Goal: Task Accomplishment & Management: Manage account settings

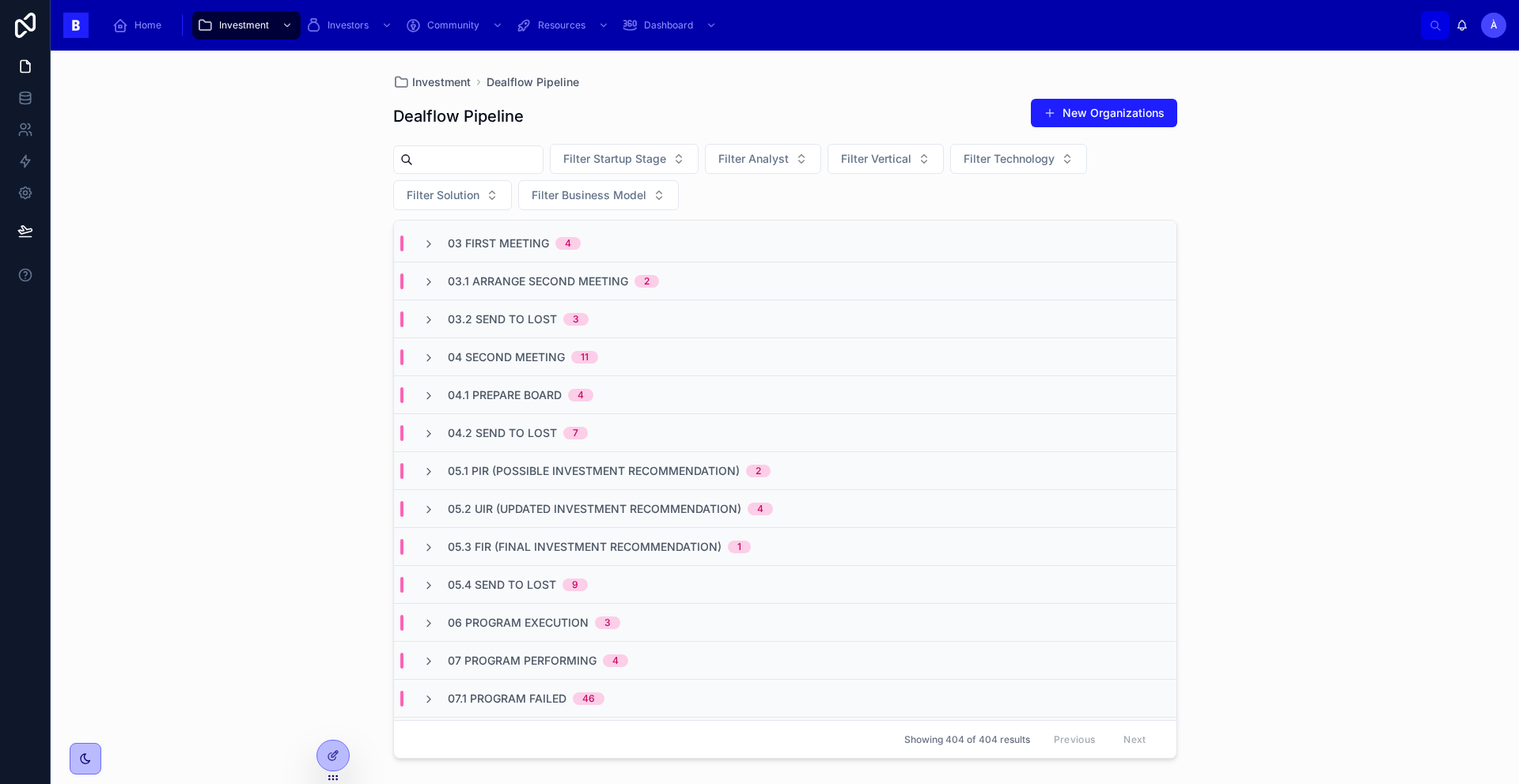
scroll to position [147, 0]
click at [526, 283] on span "03.1 Arrange Second Meeting" at bounding box center [537, 282] width 180 height 16
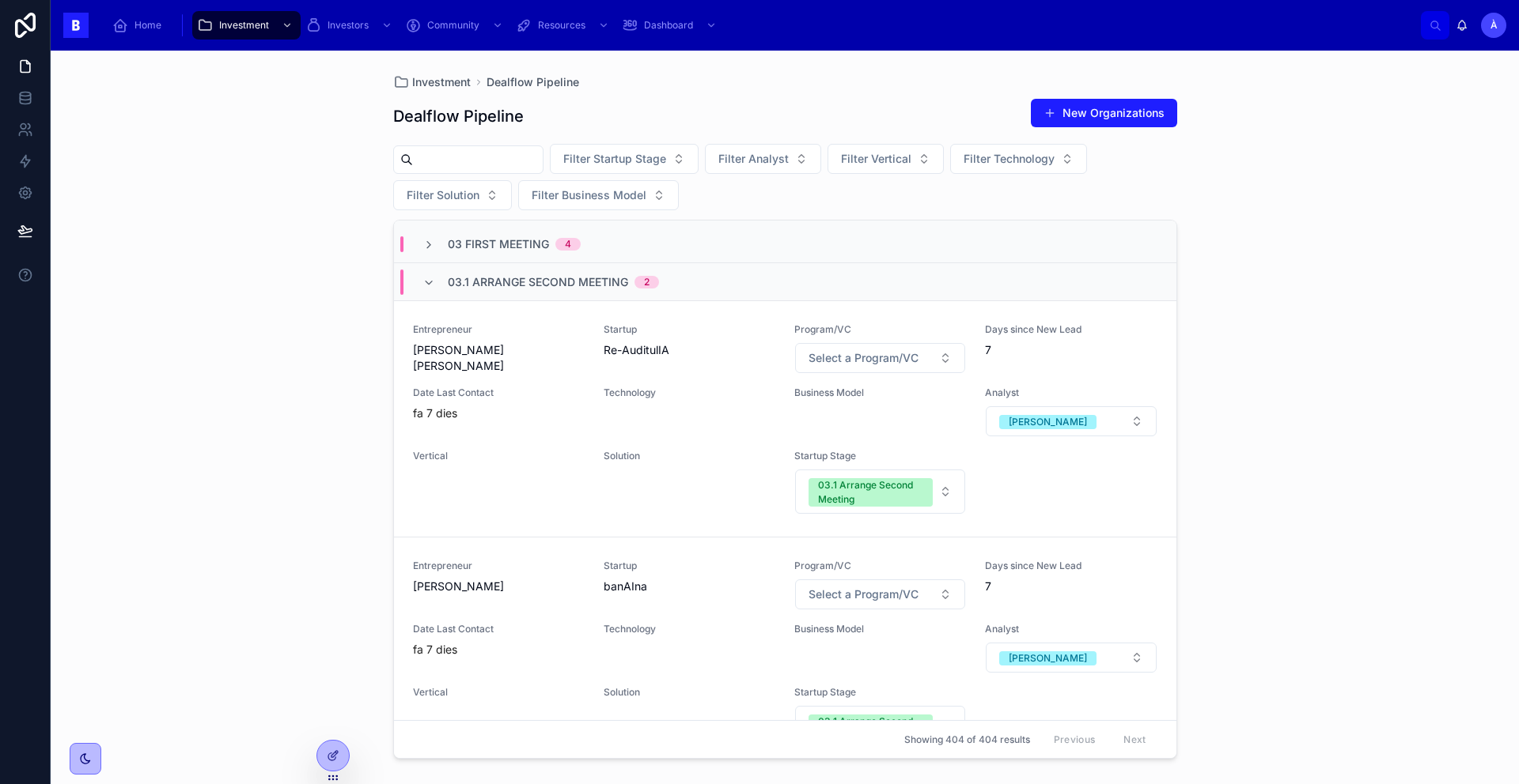
click at [525, 284] on span "03.1 Arrange Second Meeting" at bounding box center [537, 282] width 180 height 16
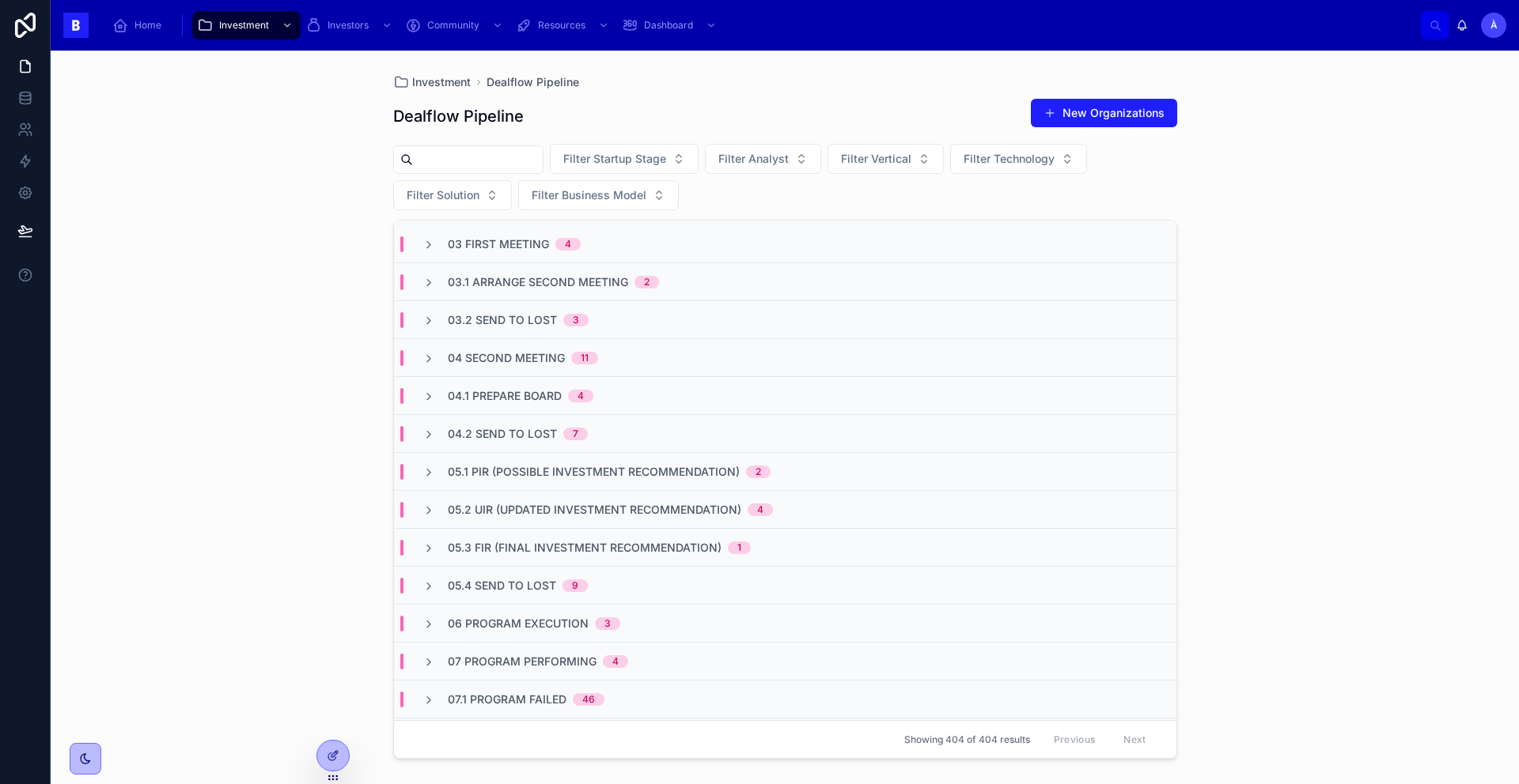
click at [535, 352] on span "04 Second Meeting" at bounding box center [506, 358] width 117 height 16
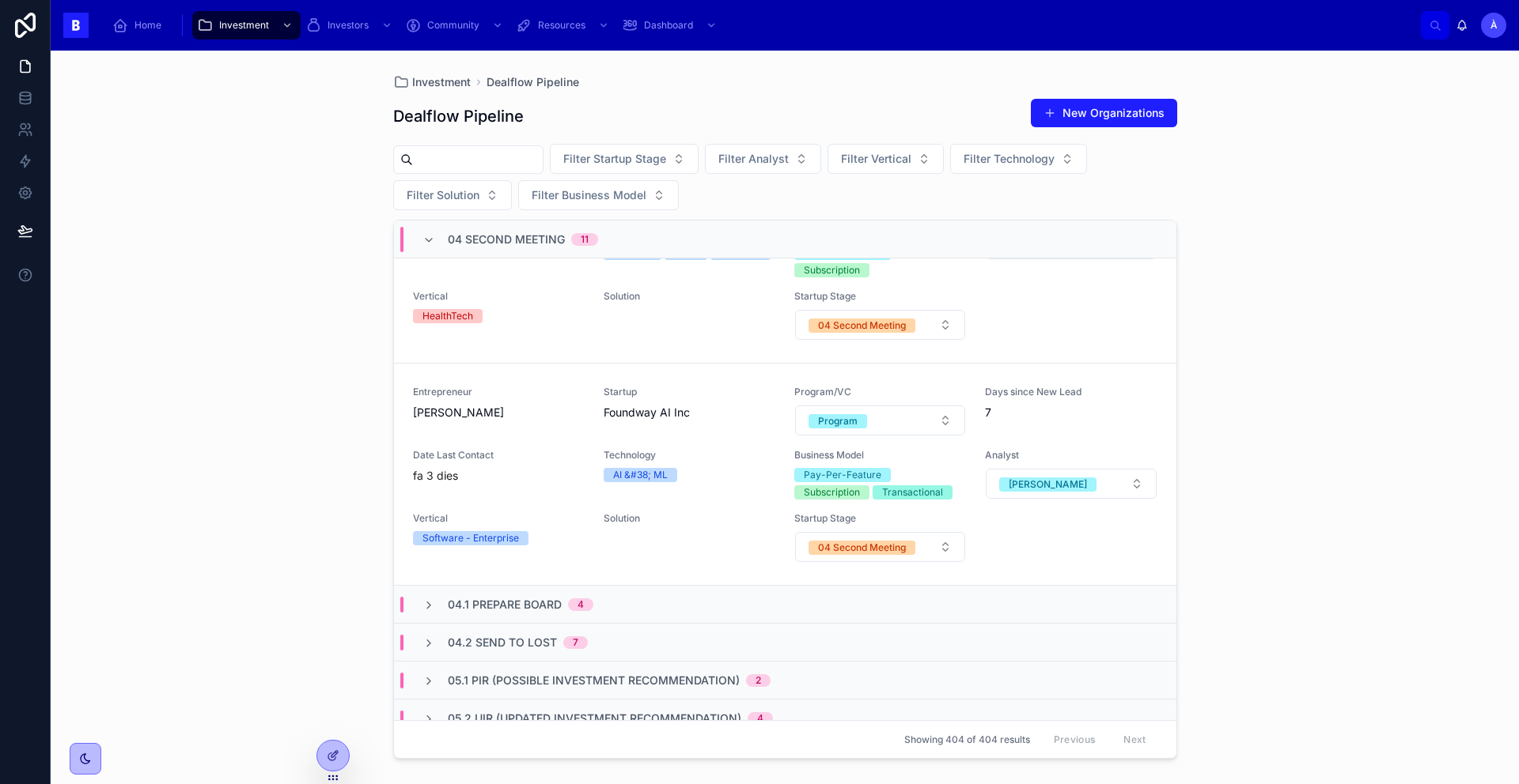
scroll to position [2440, 0]
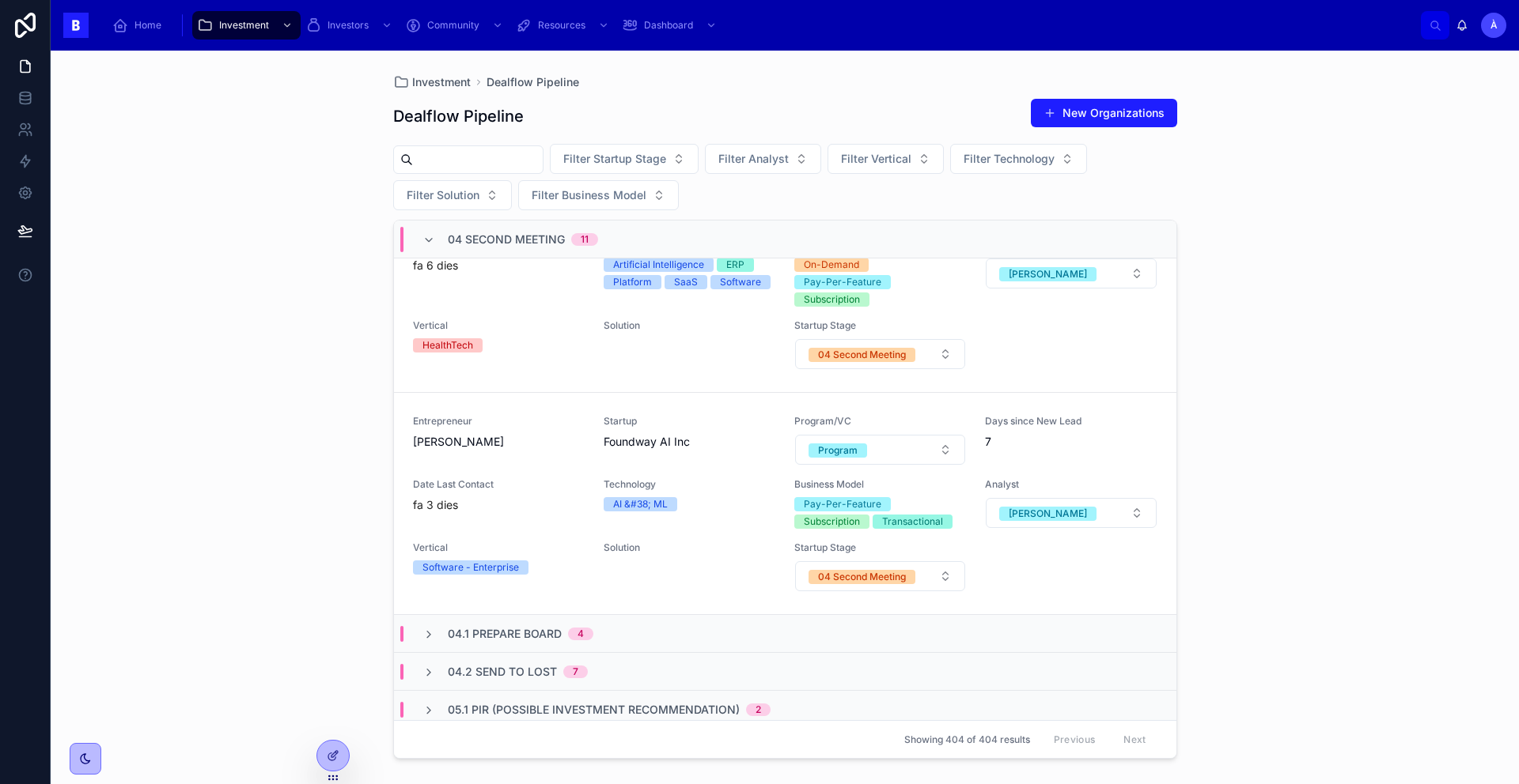
click at [531, 228] on div "04 Second Meeting 11" at bounding box center [523, 239] width 151 height 25
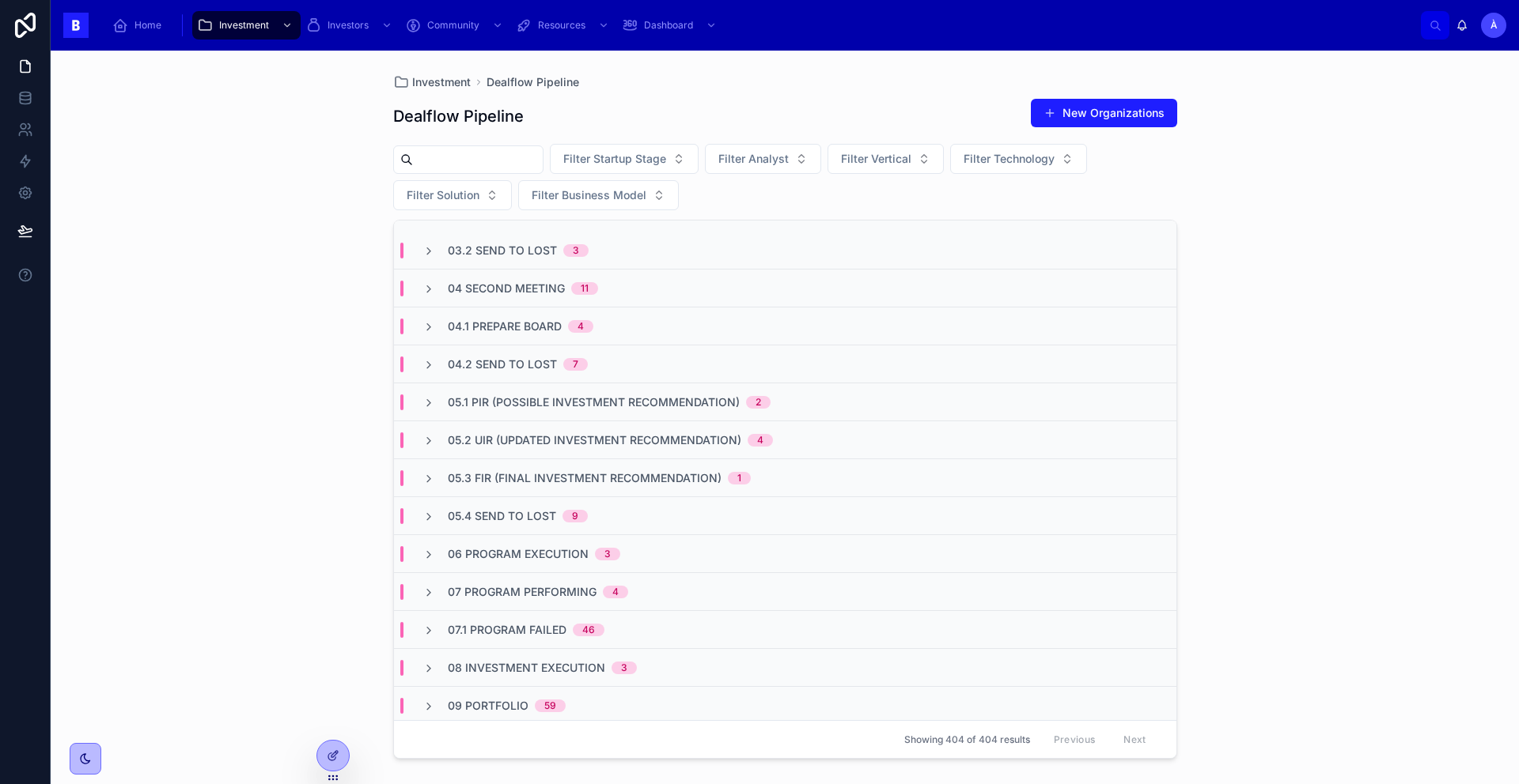
scroll to position [266, 0]
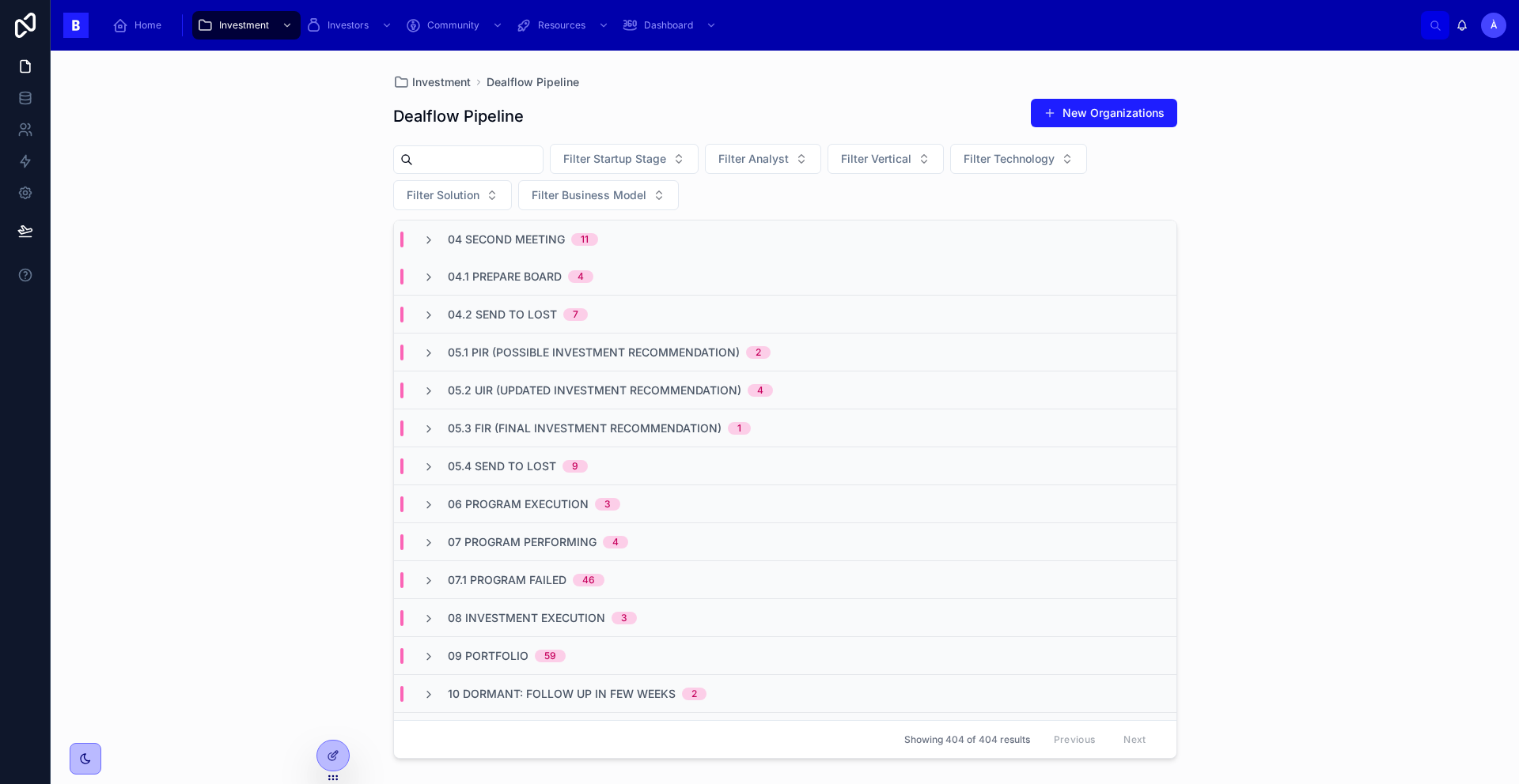
click at [515, 302] on div "04.2 Send to Lost 7" at bounding box center [785, 315] width 783 height 38
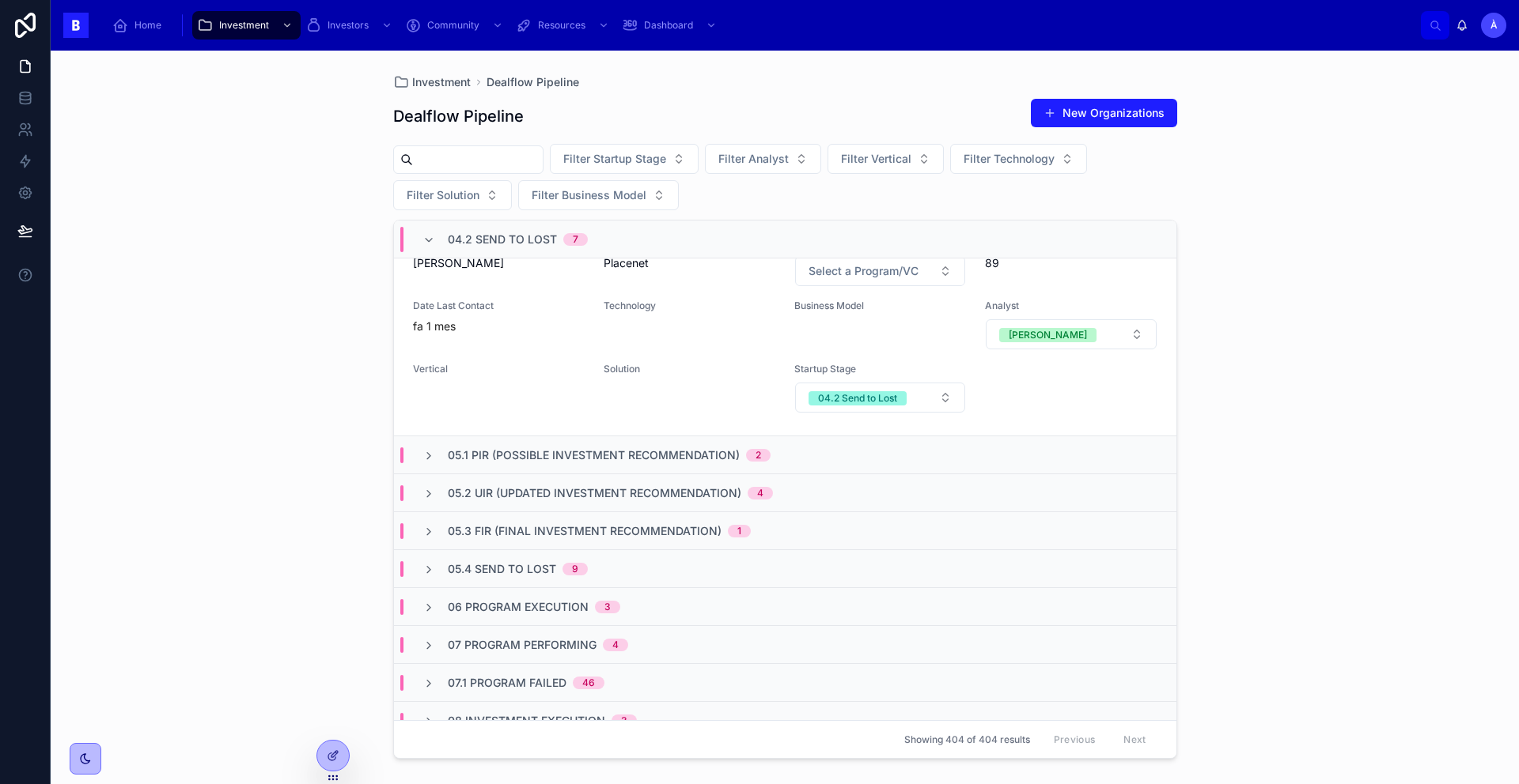
scroll to position [1287, 0]
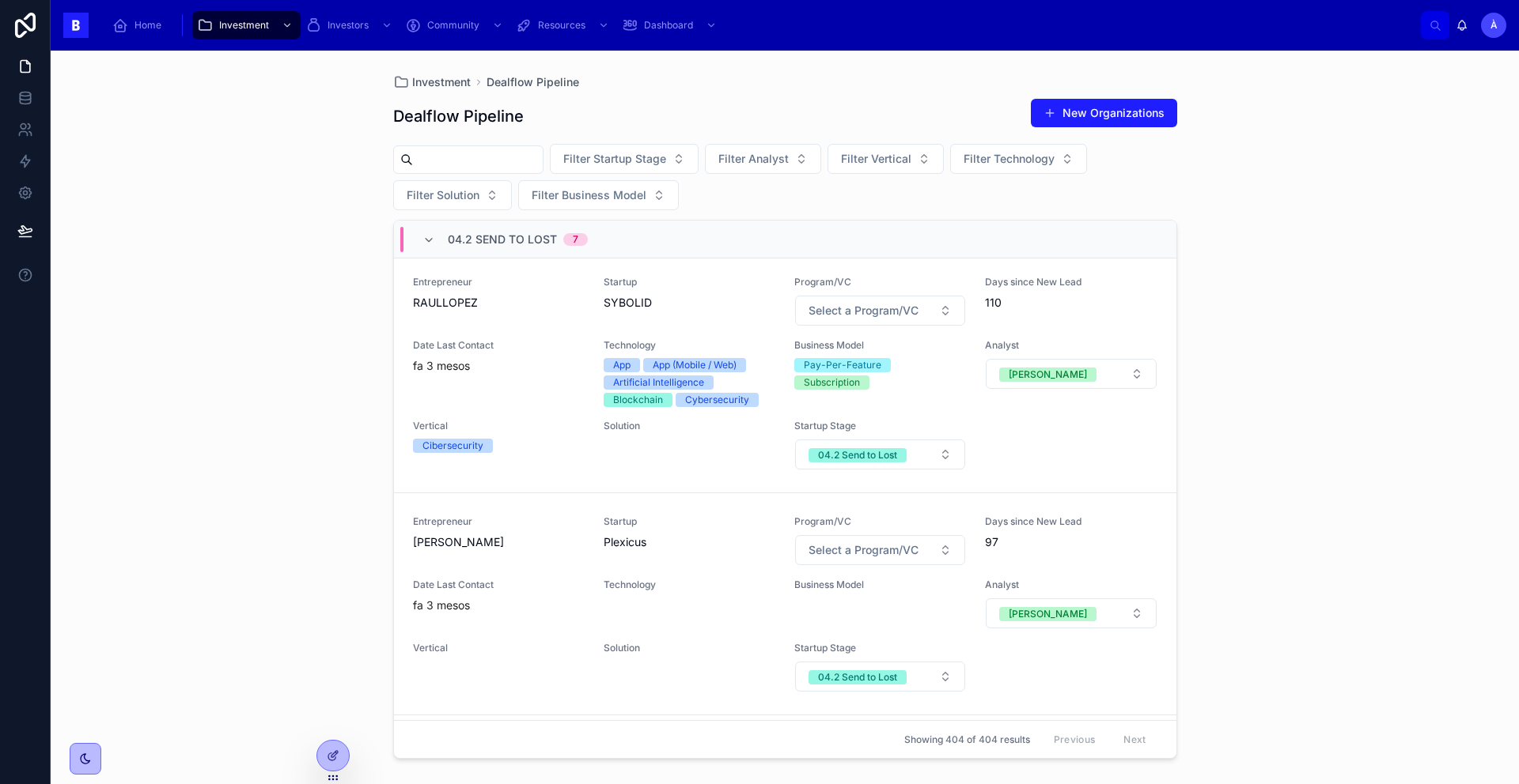
click at [508, 242] on span "04.2 Send to Lost" at bounding box center [502, 239] width 109 height 16
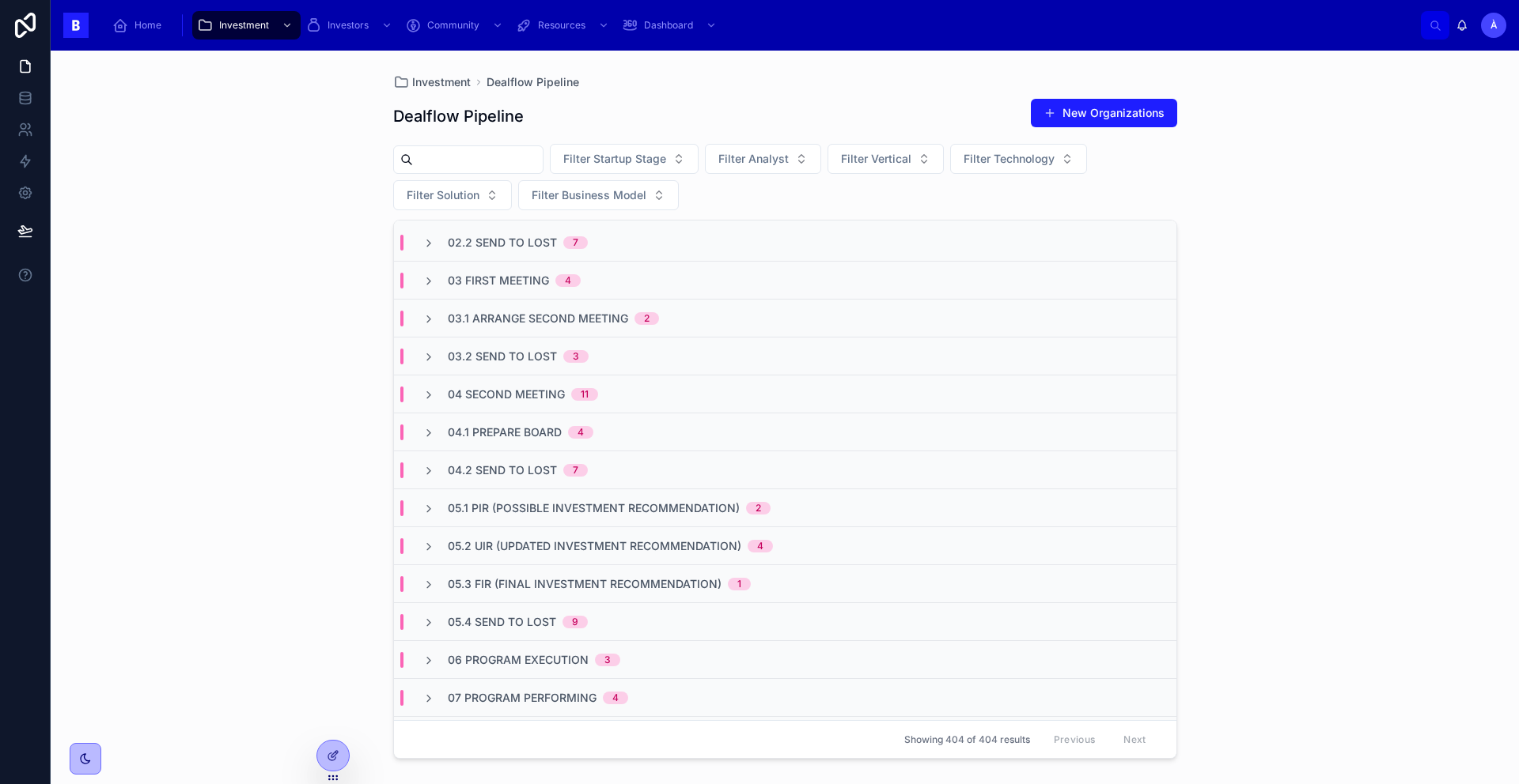
scroll to position [0, 0]
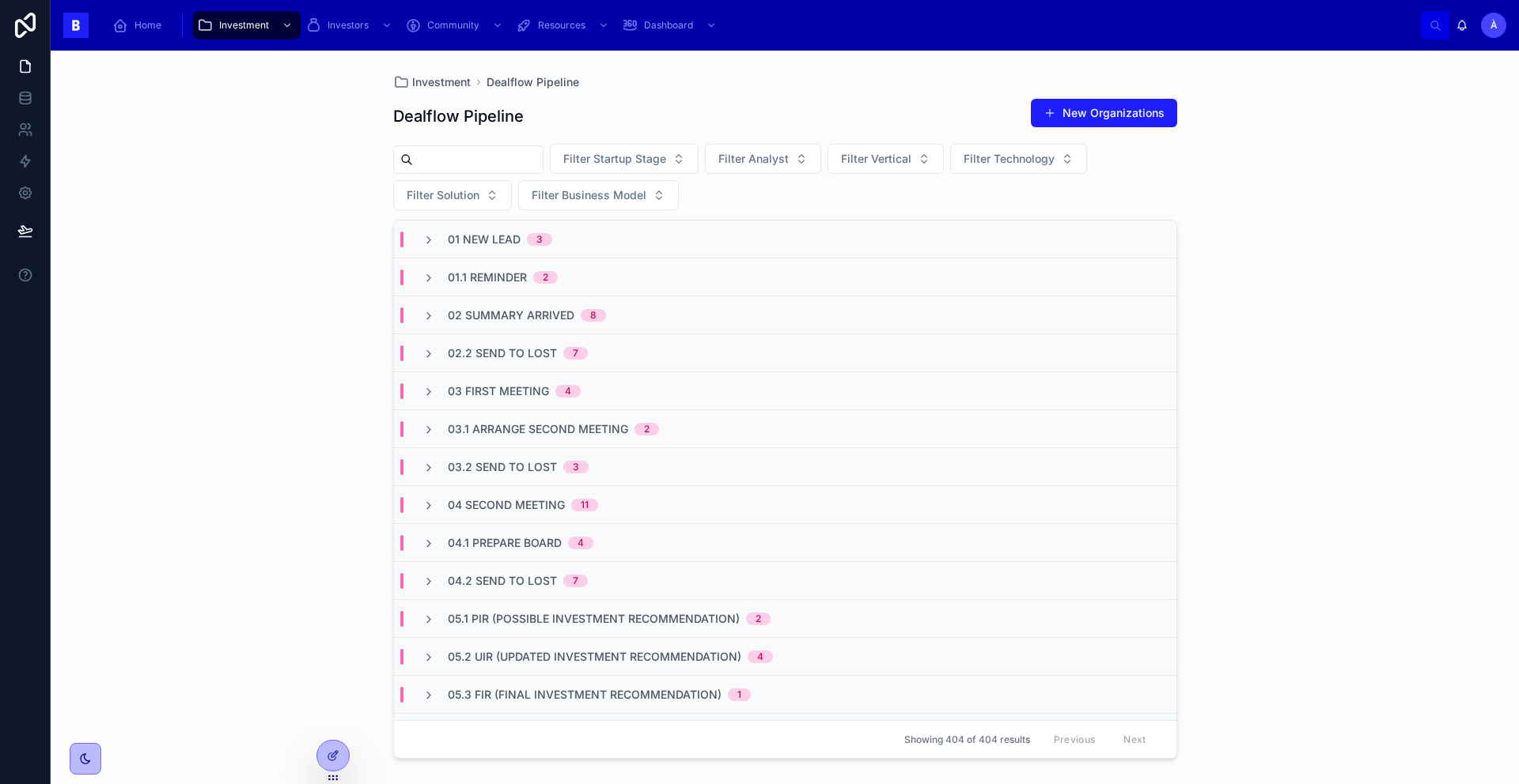
click at [550, 350] on span "02.2 Send To Lost" at bounding box center [502, 354] width 109 height 16
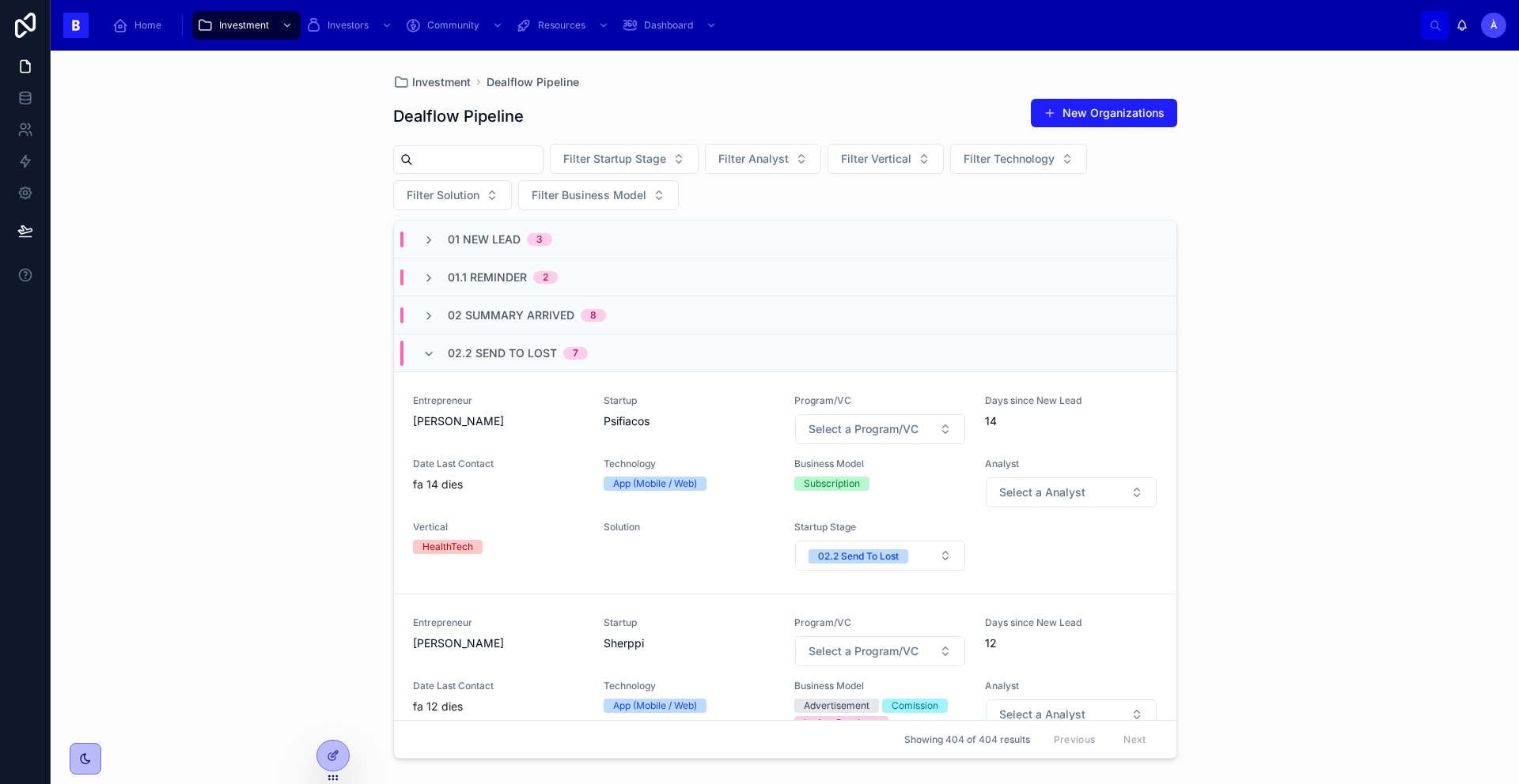
click at [550, 350] on span "02.2 Send To Lost" at bounding box center [502, 354] width 109 height 16
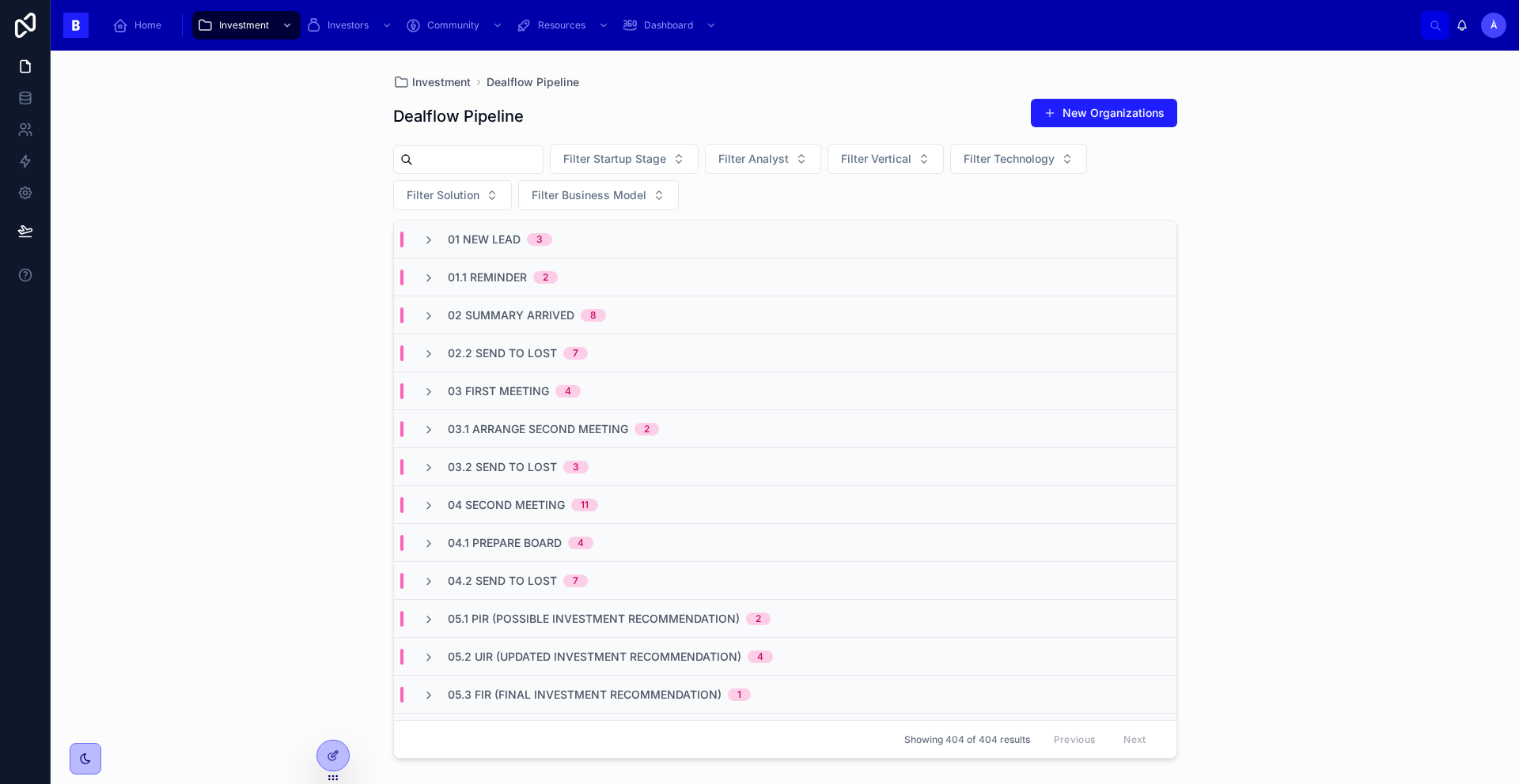
click at [547, 436] on span "03.1 Arrange Second Meeting" at bounding box center [537, 429] width 180 height 16
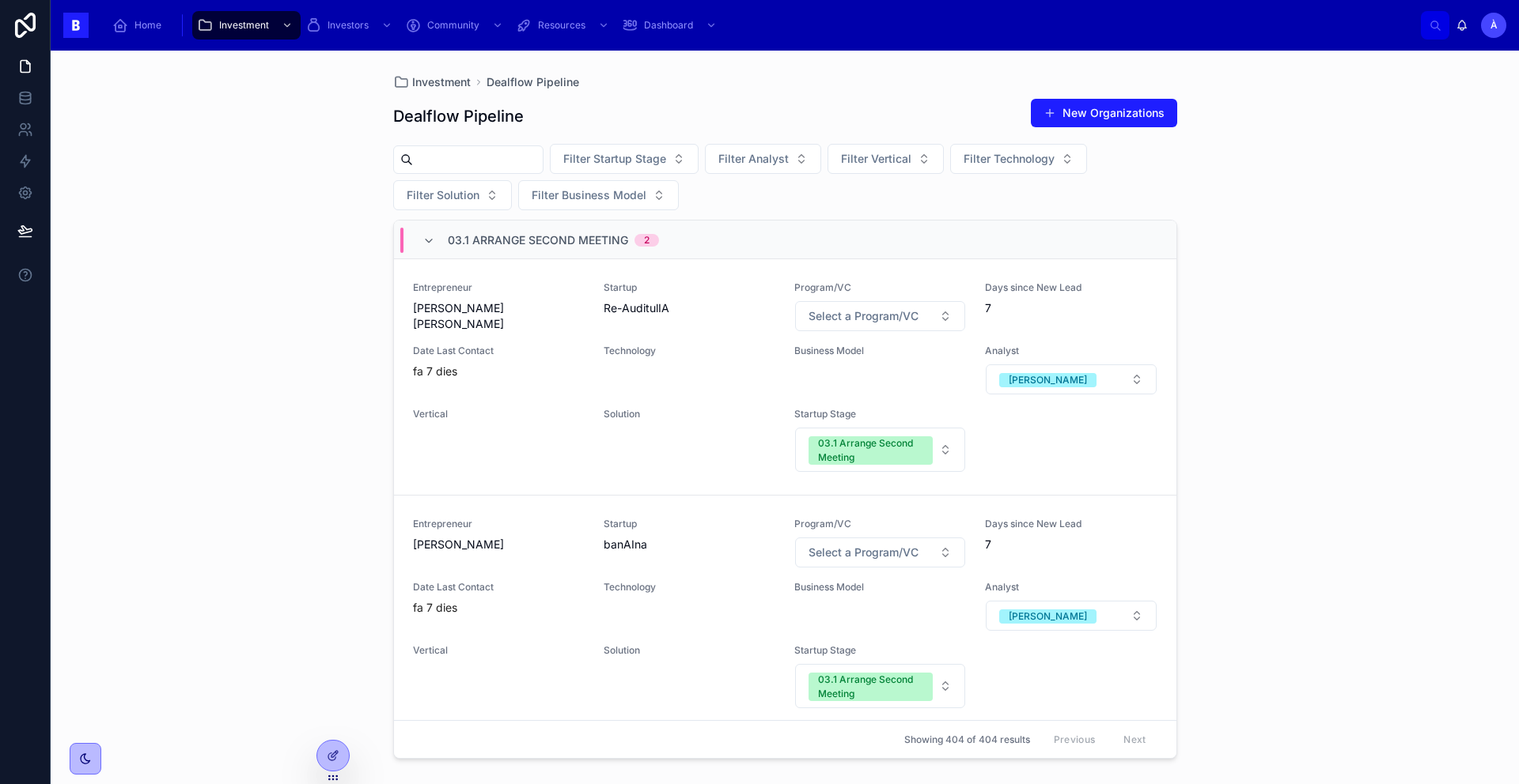
scroll to position [198, 0]
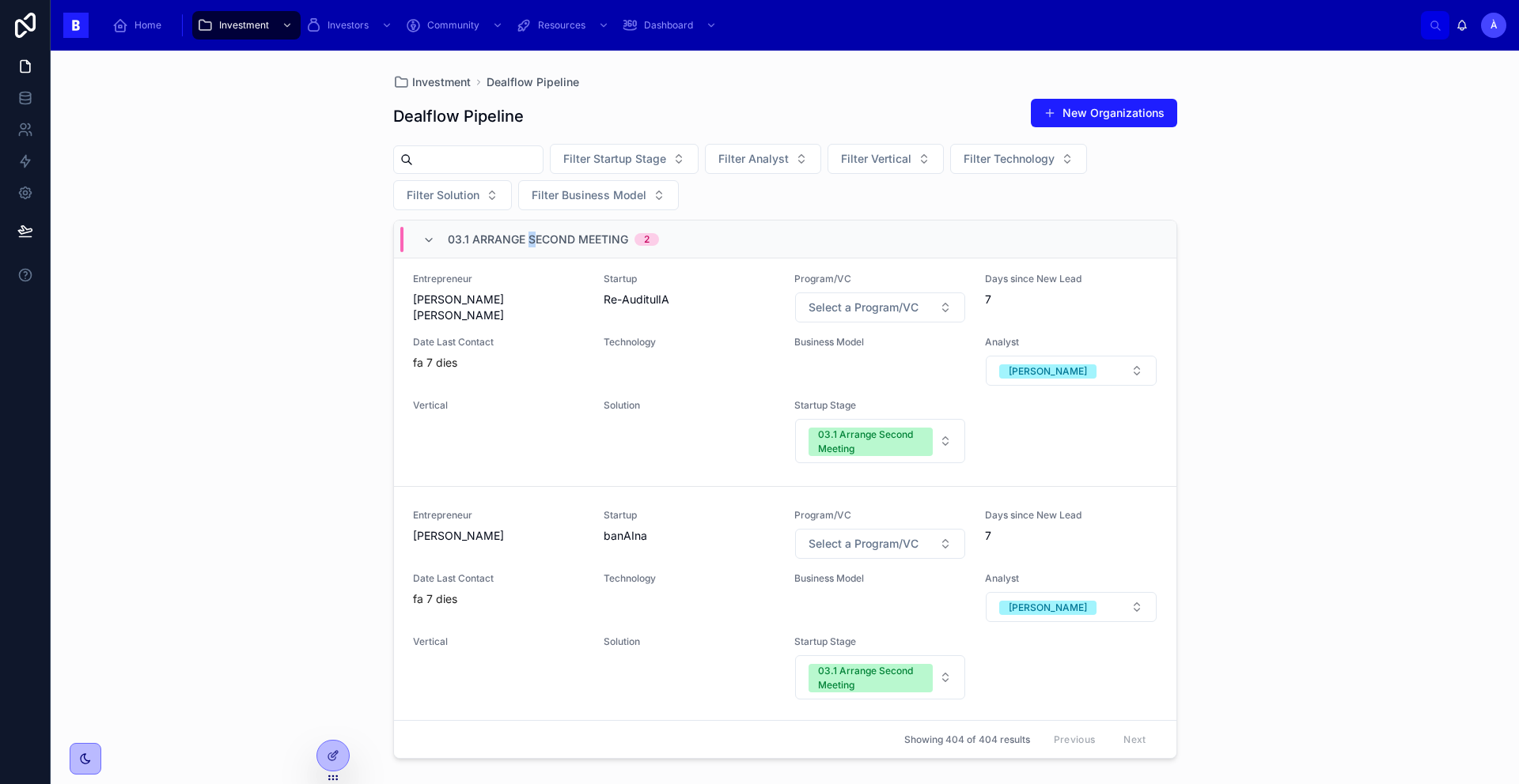
click at [532, 237] on span "03.1 Arrange Second Meeting" at bounding box center [537, 239] width 180 height 16
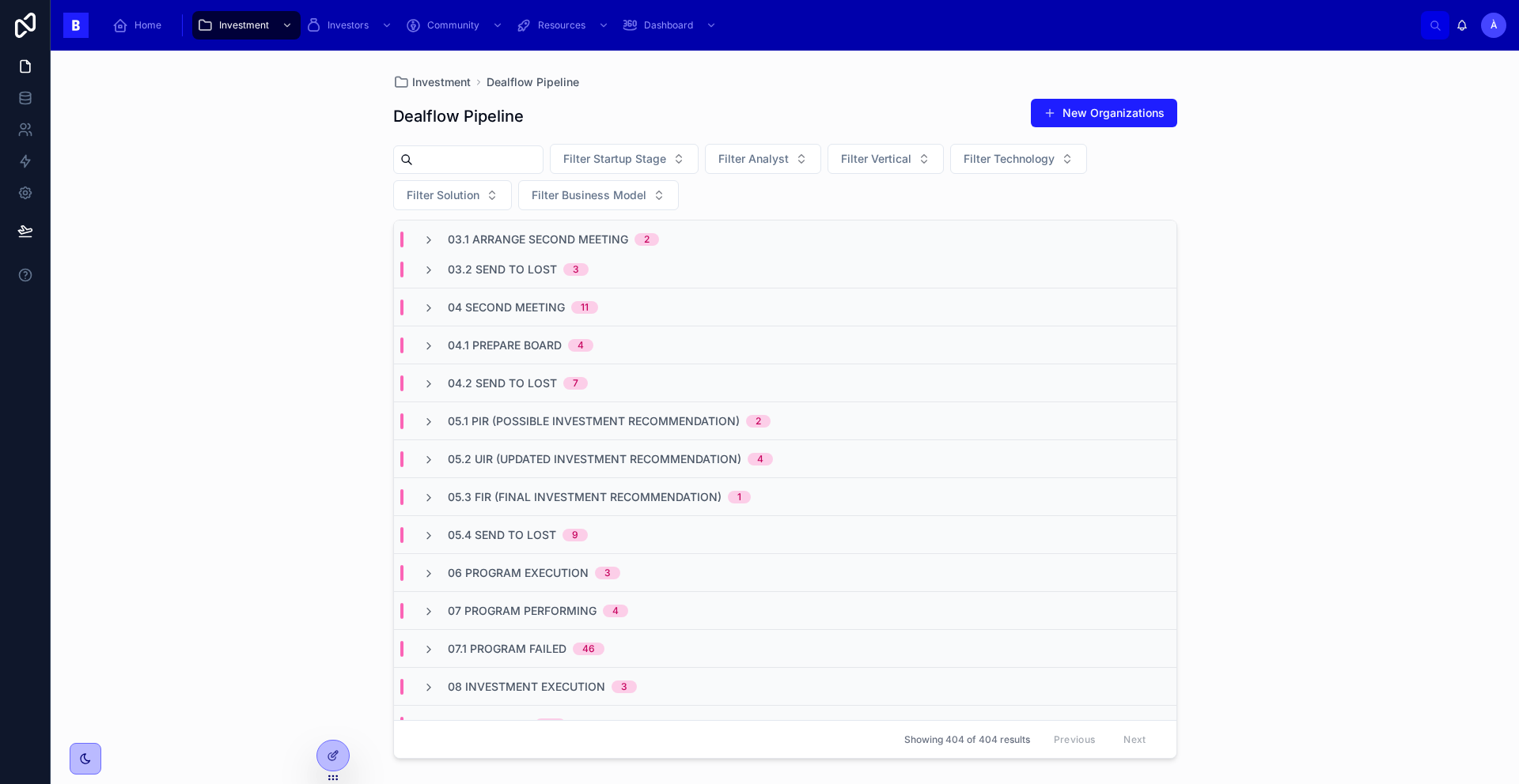
click at [532, 237] on span "03.1 Arrange Second Meeting" at bounding box center [537, 239] width 180 height 16
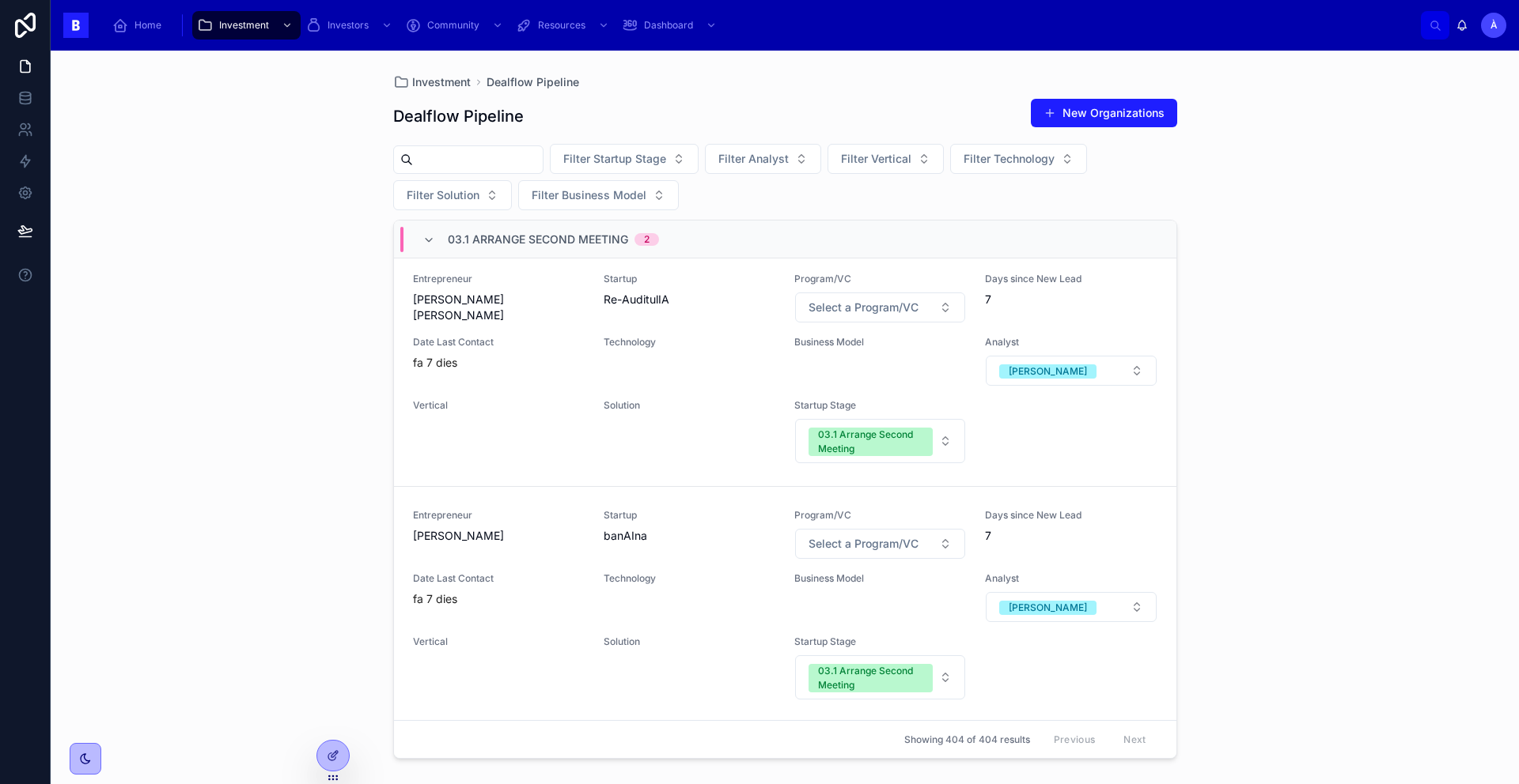
click at [530, 248] on div "03.1 Arrange Second Meeting 2" at bounding box center [553, 239] width 212 height 25
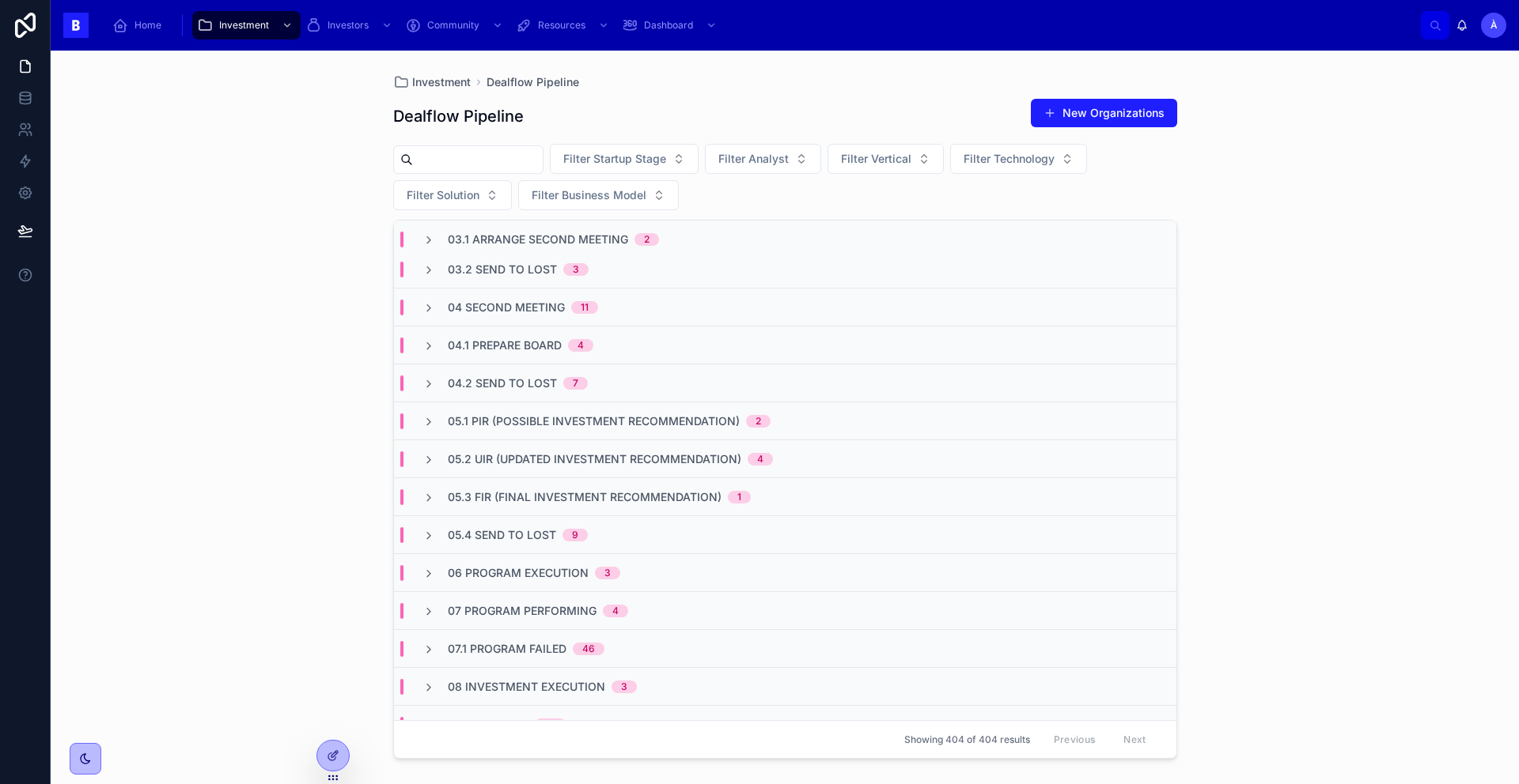
click at [543, 312] on span "04 Second Meeting" at bounding box center [506, 307] width 117 height 16
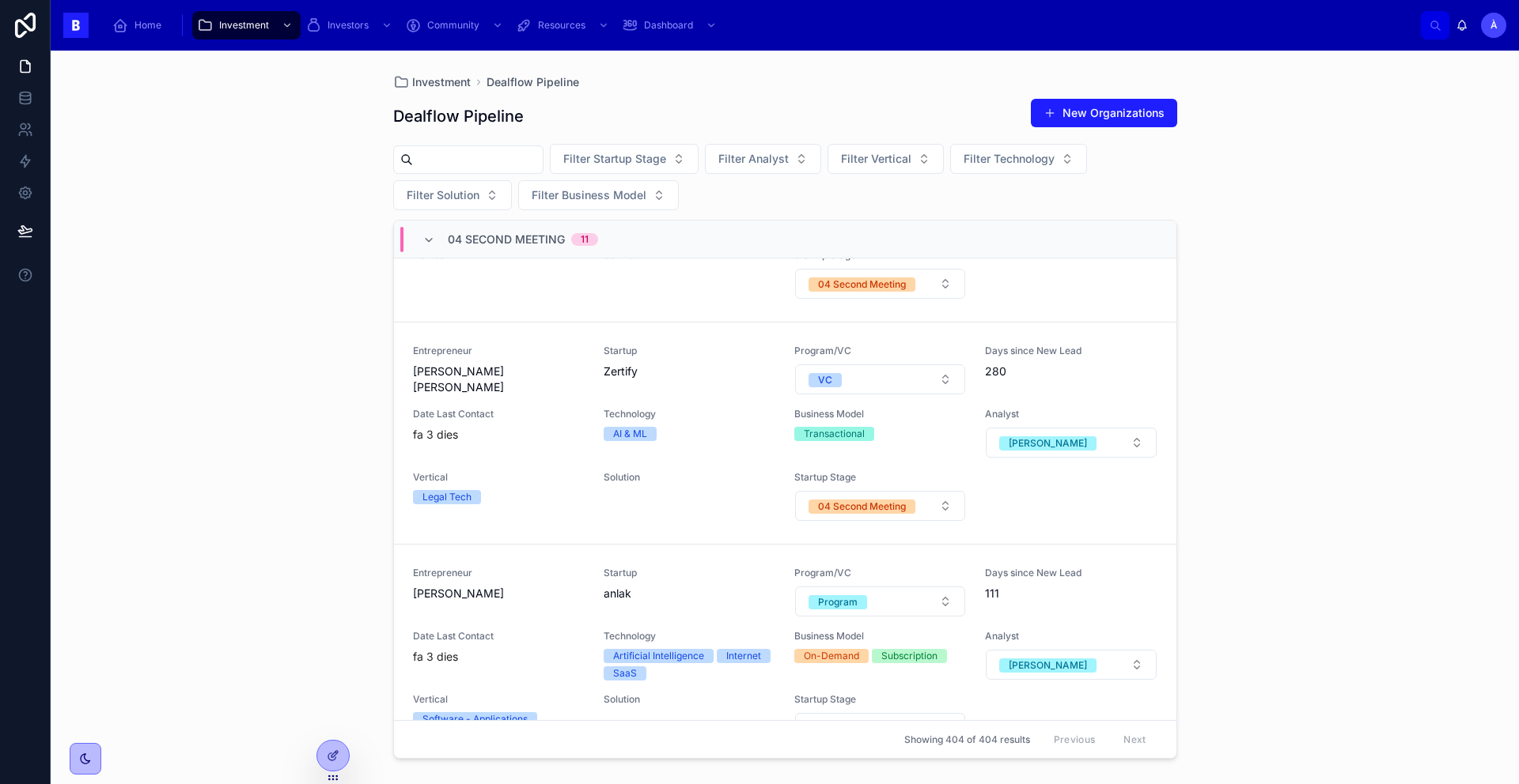
scroll to position [529, 0]
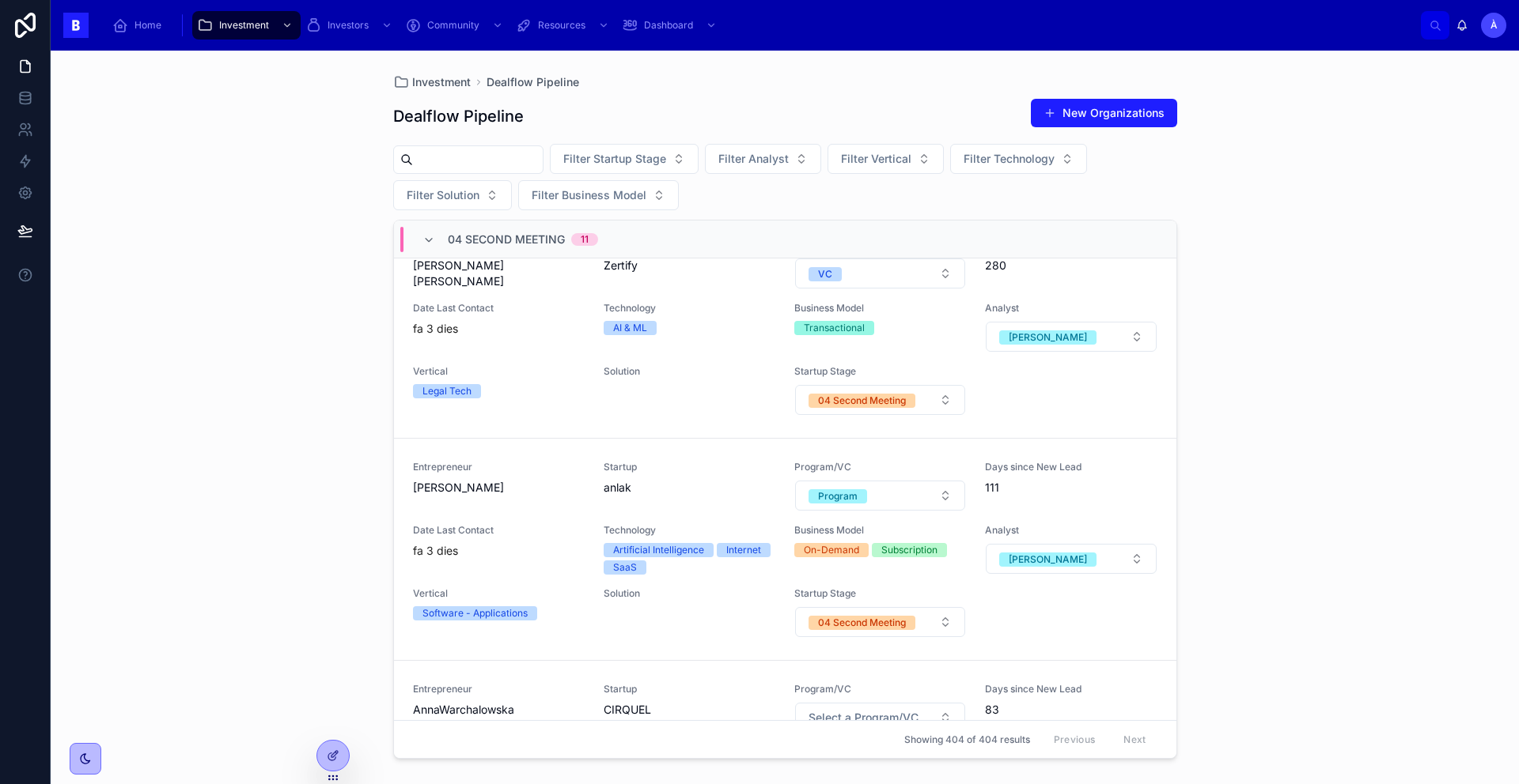
click at [511, 252] on div "04 Second Meeting 11" at bounding box center [785, 239] width 783 height 38
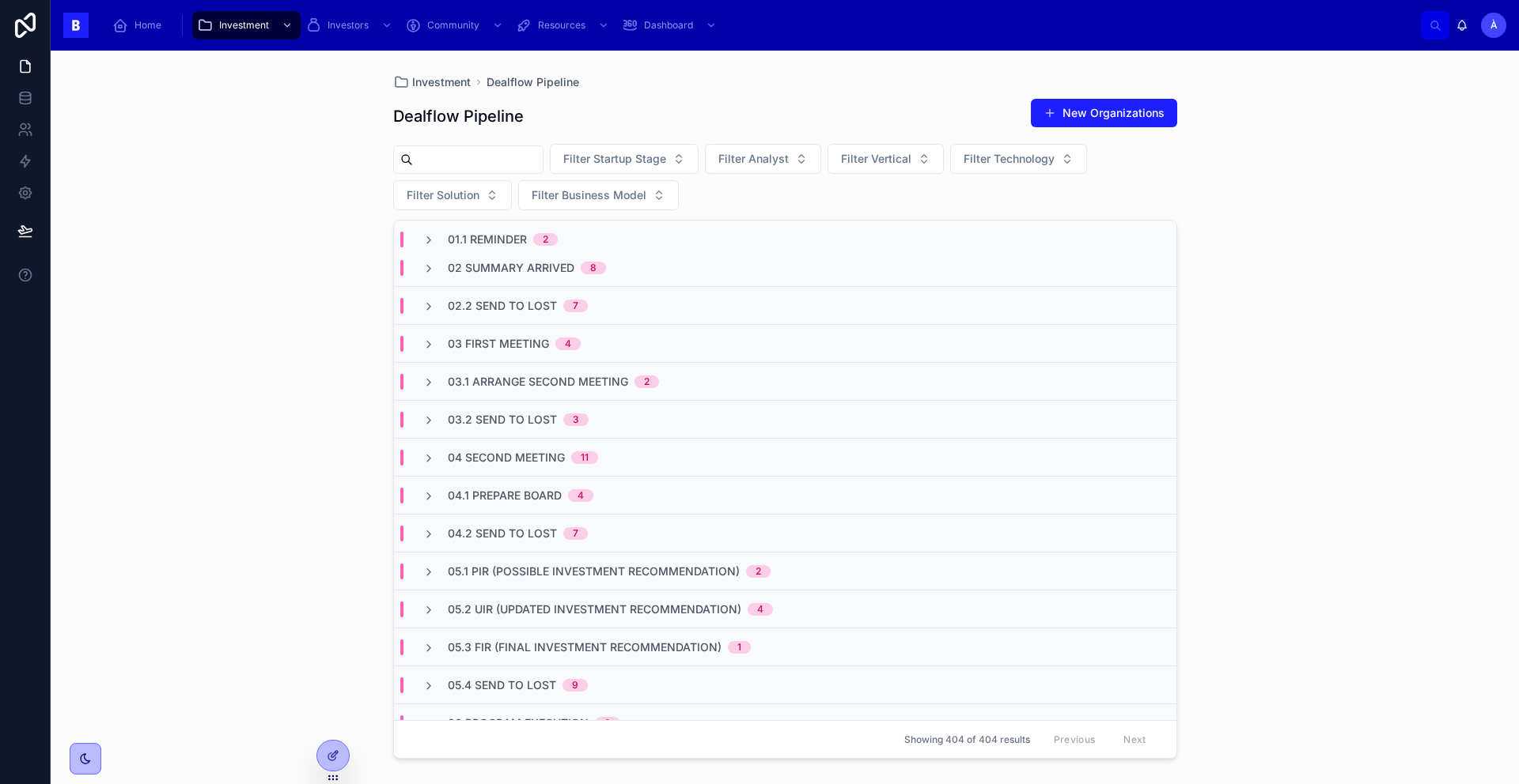
scroll to position [0, 0]
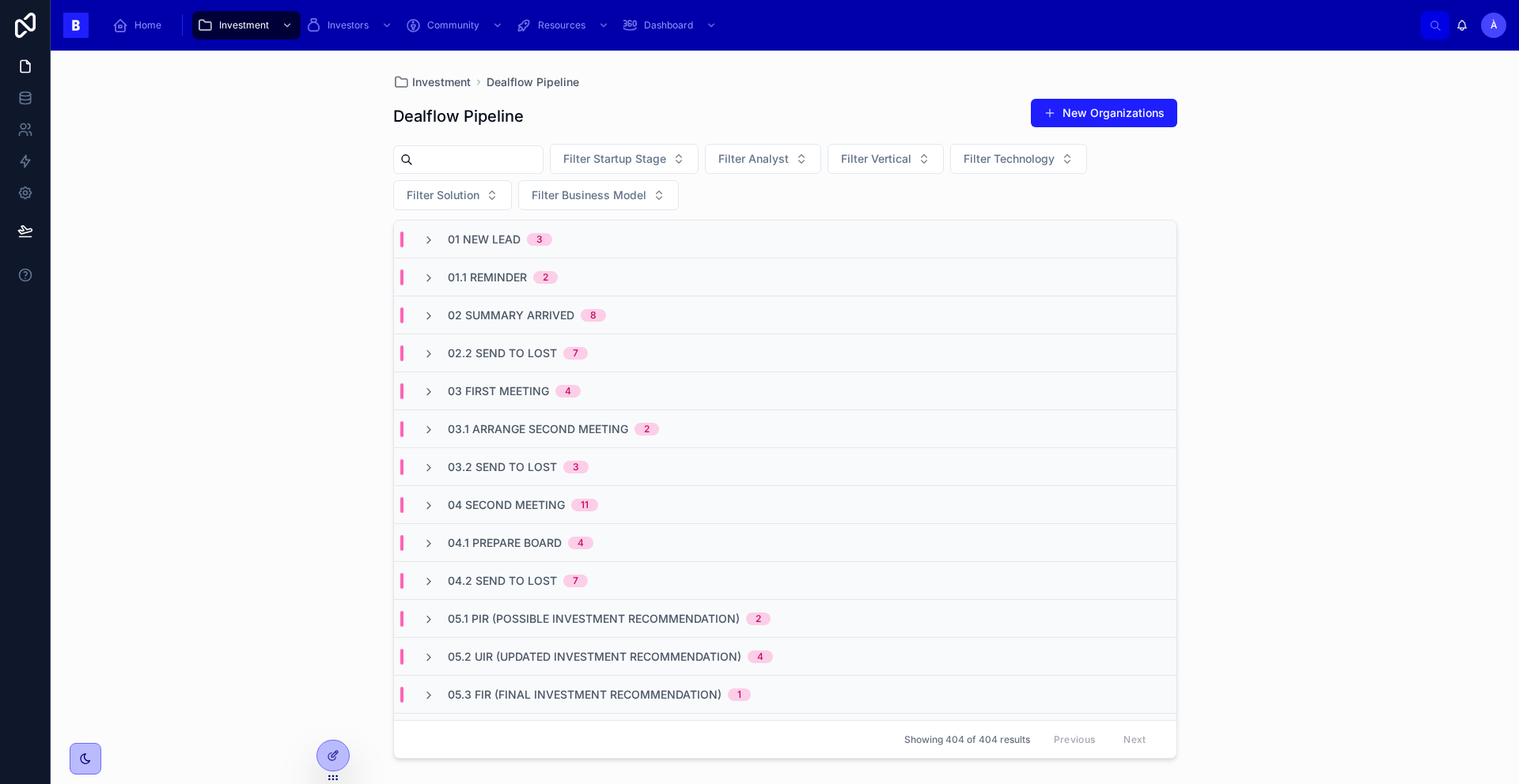
click at [501, 262] on div "01.1 Reminder 2" at bounding box center [785, 277] width 783 height 38
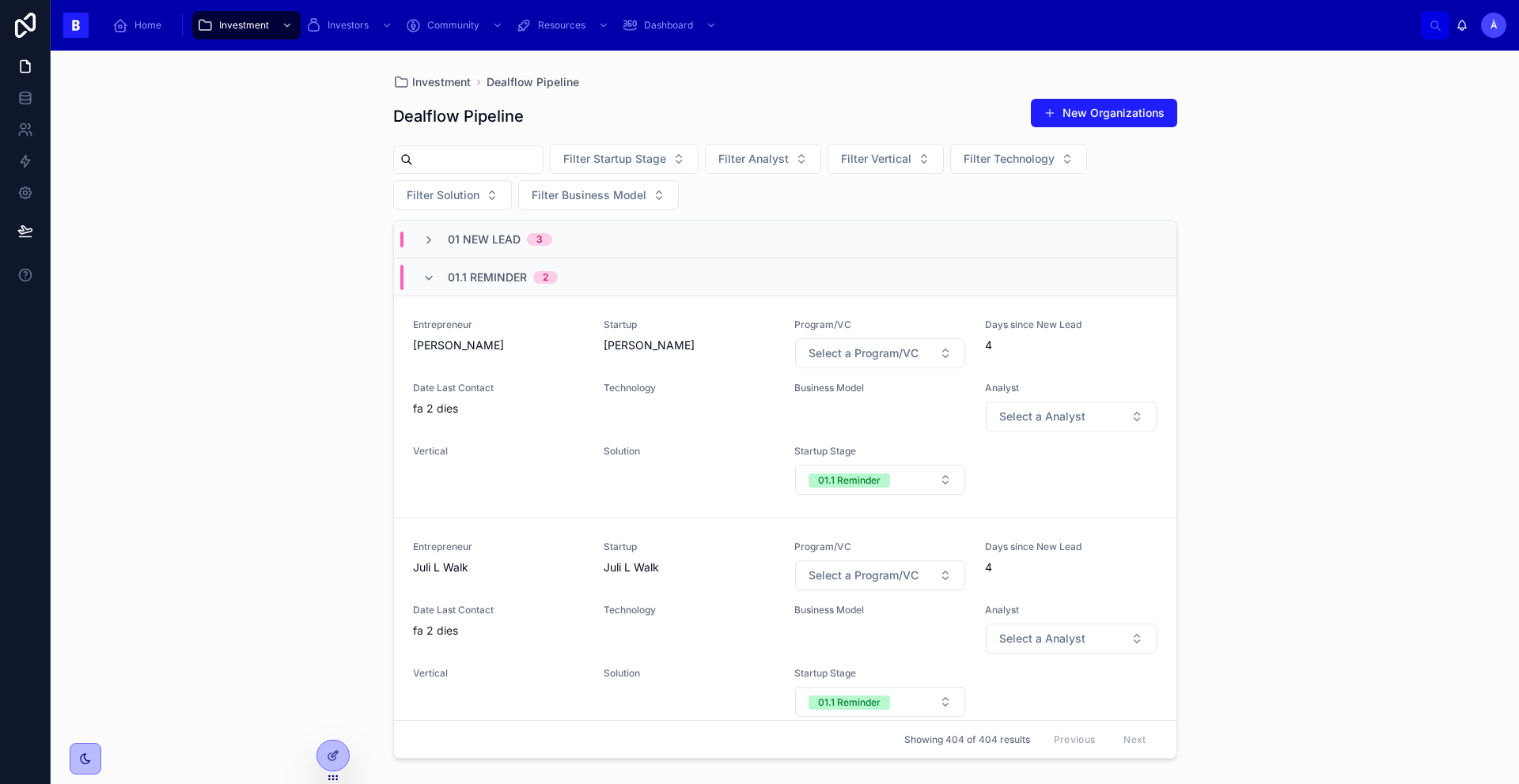
click at [501, 266] on div "01.1 Reminder 2" at bounding box center [503, 277] width 110 height 25
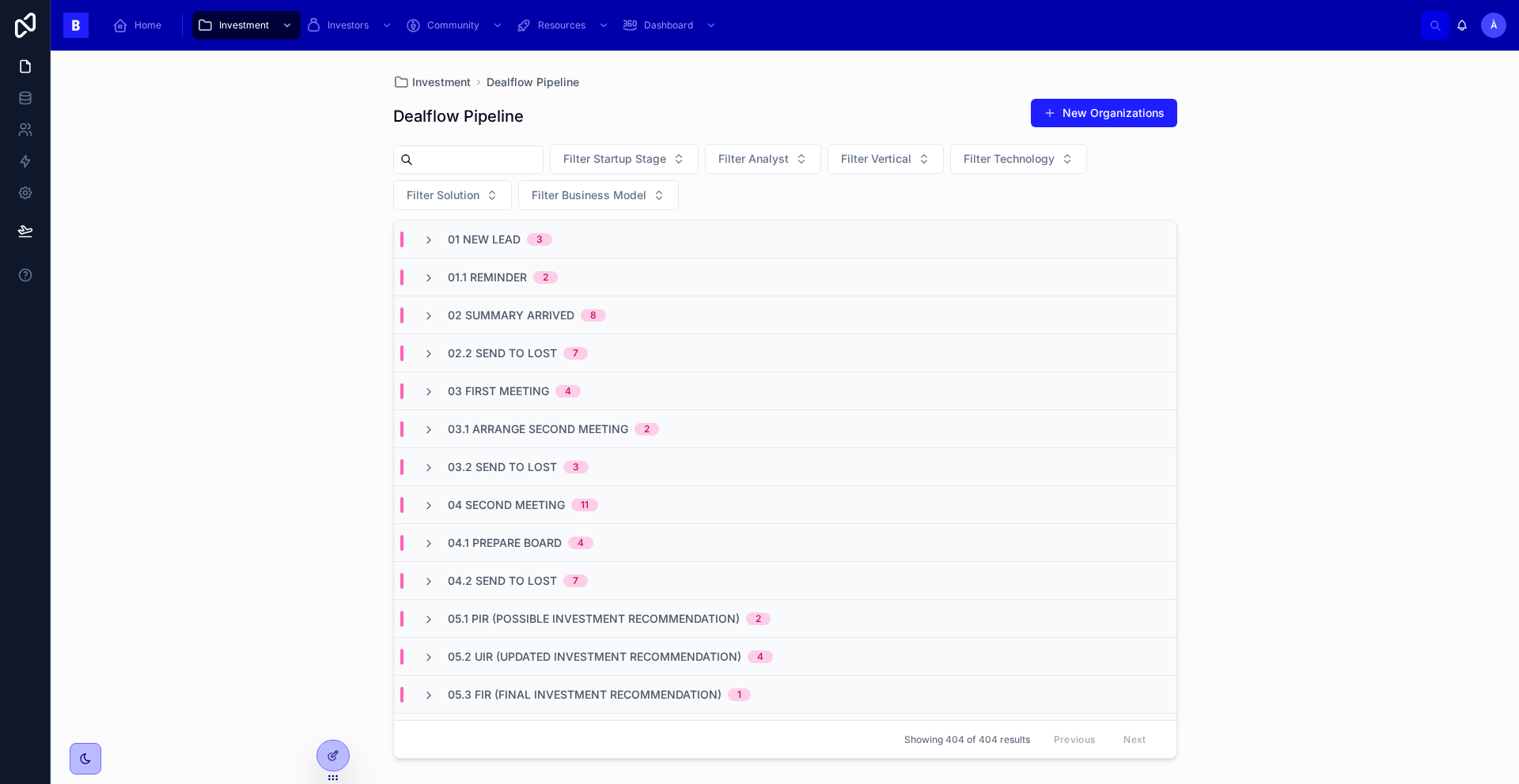
click at [526, 329] on div "02 Summary Arrived 8" at bounding box center [785, 315] width 783 height 38
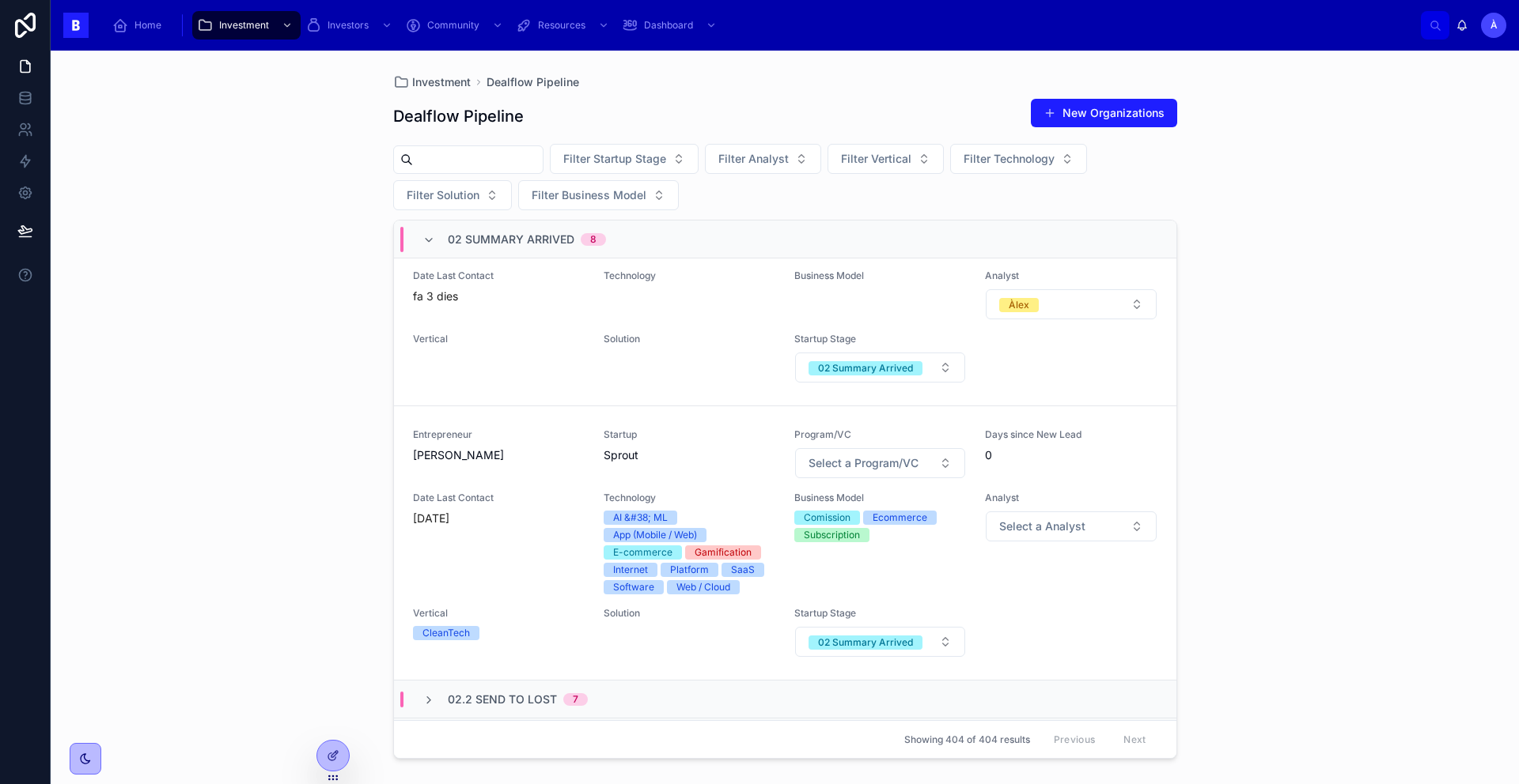
scroll to position [1527, 0]
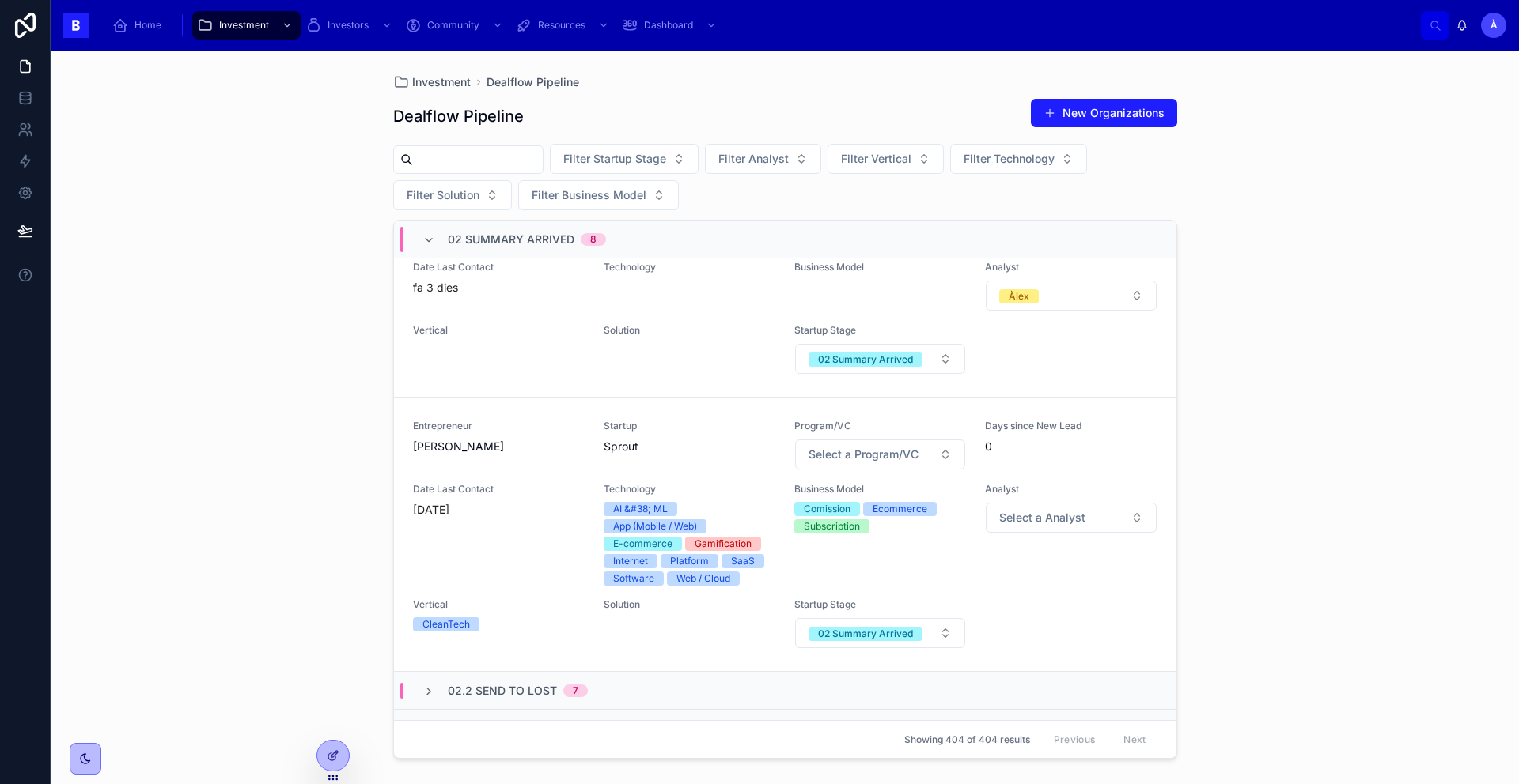
click at [554, 347] on div "Vertical" at bounding box center [498, 349] width 172 height 51
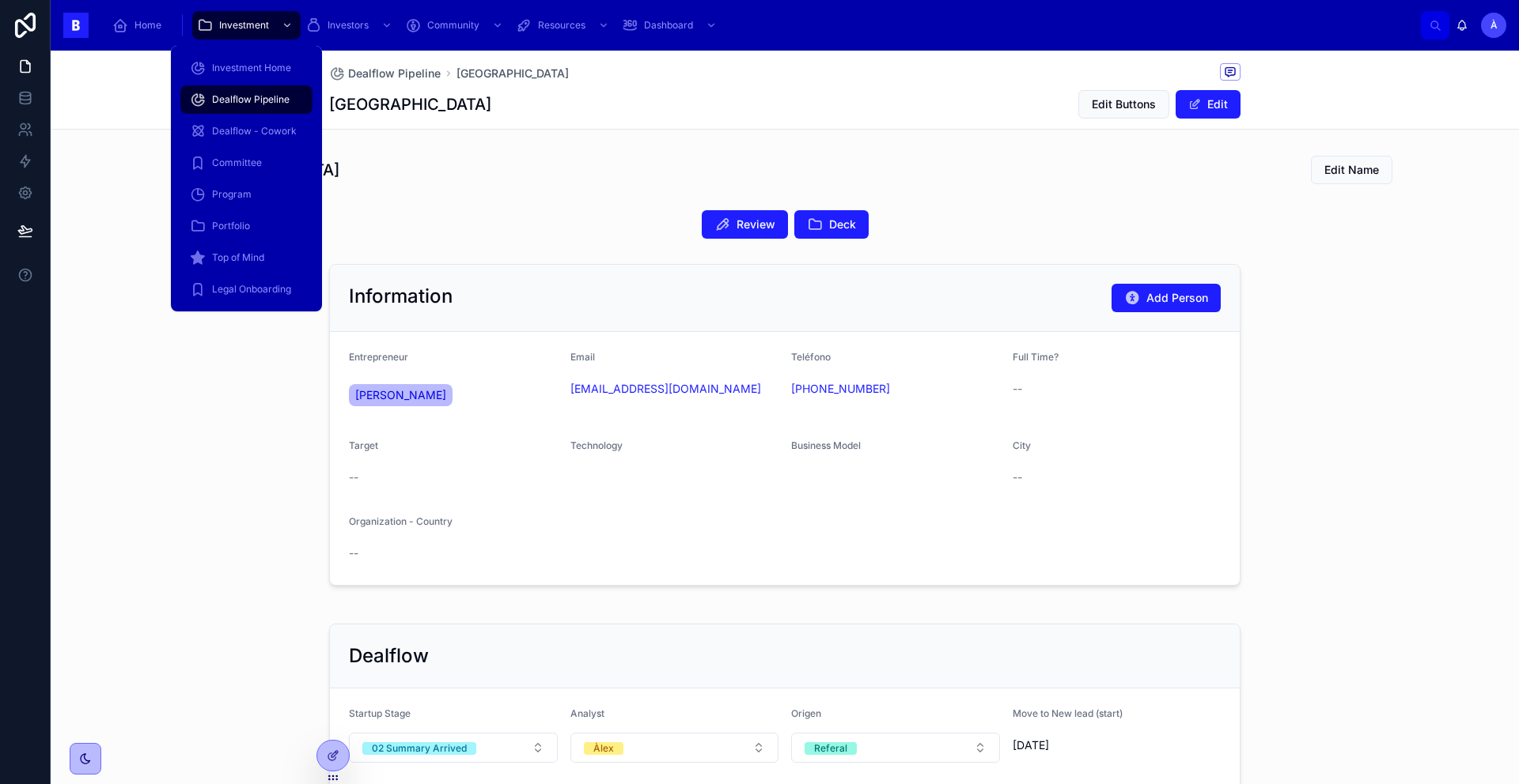
click at [471, 217] on div "Review Deck" at bounding box center [784, 225] width 911 height 29
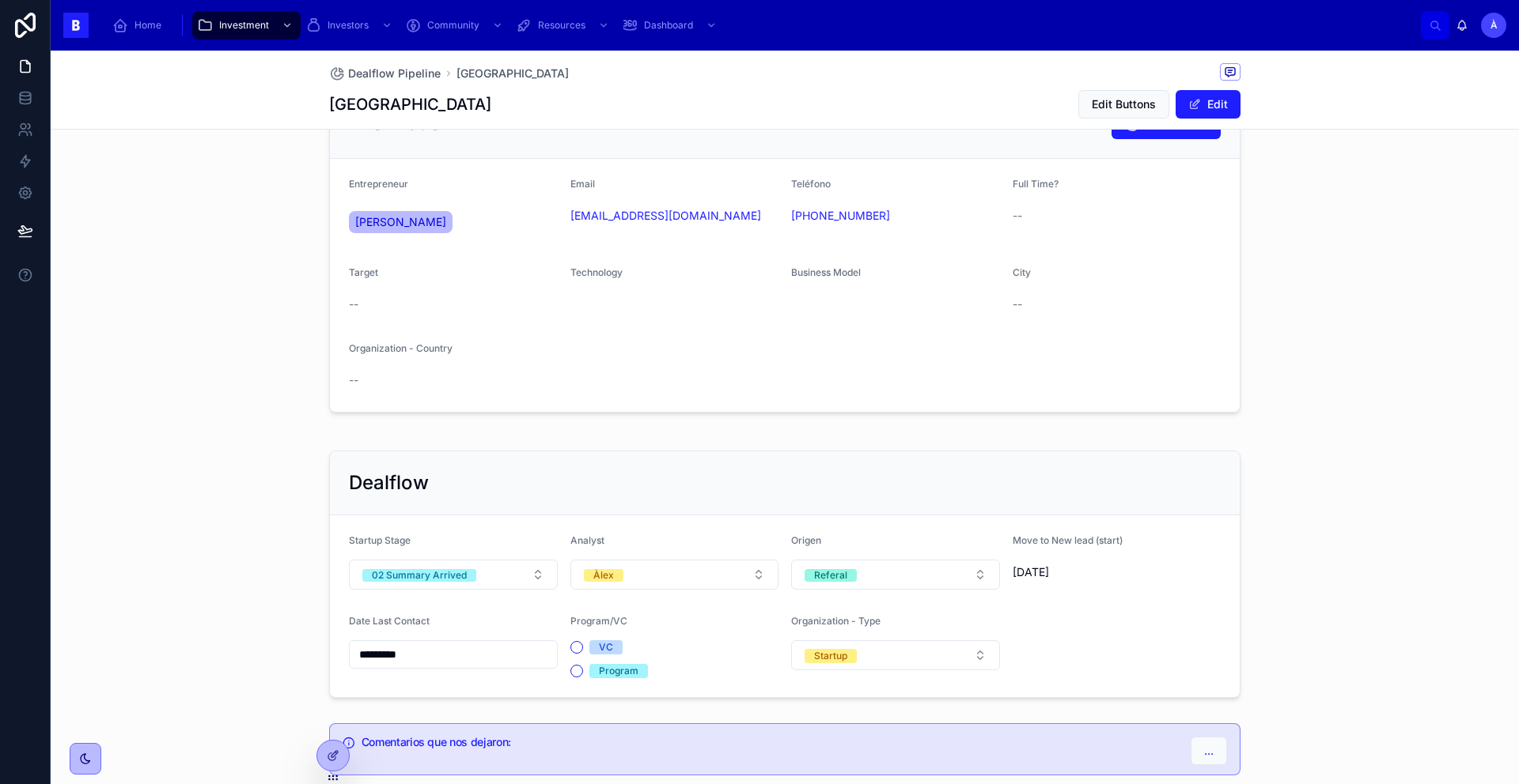
scroll to position [272, 0]
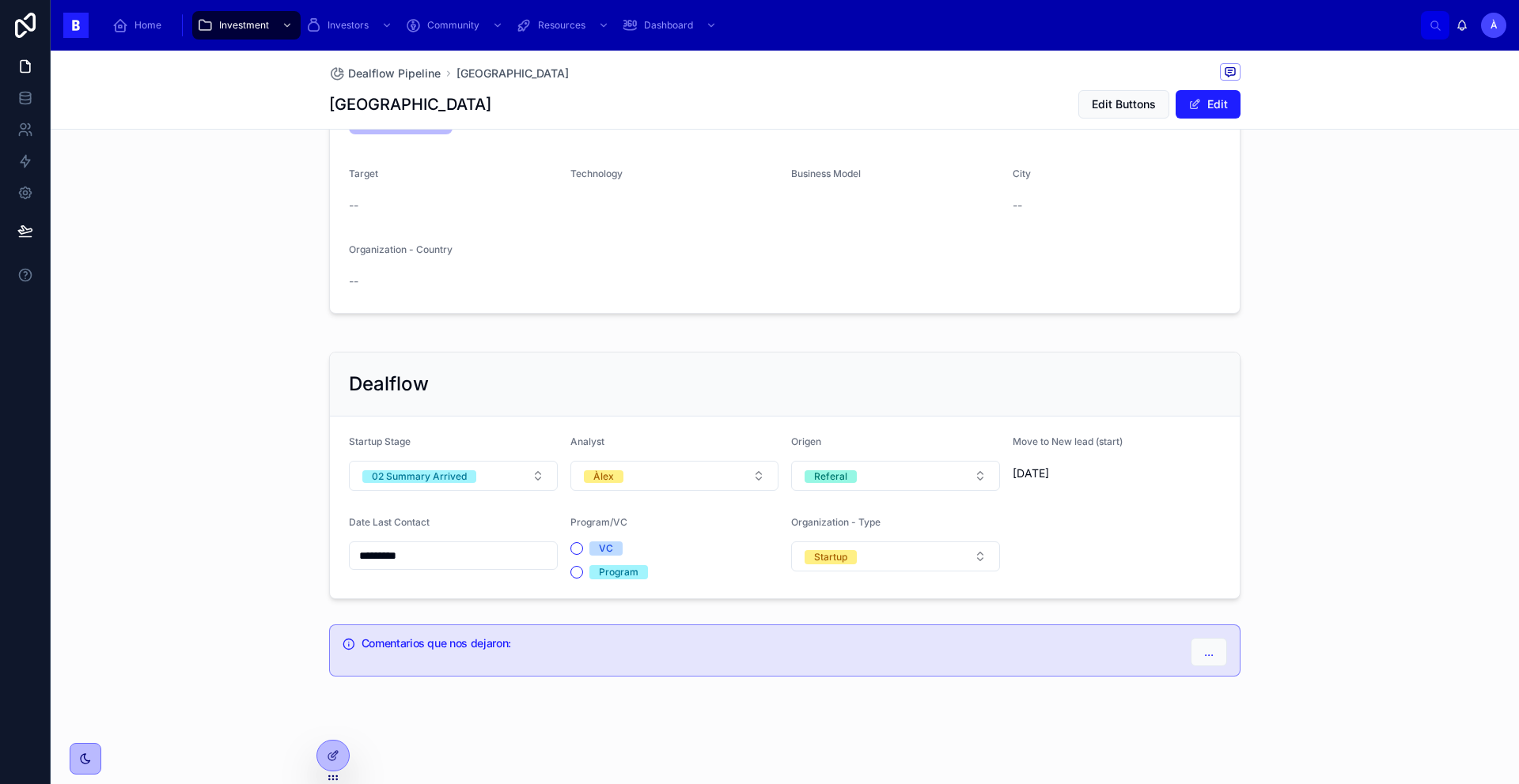
click at [435, 537] on div "Date Last Contact *********" at bounding box center [453, 547] width 209 height 63
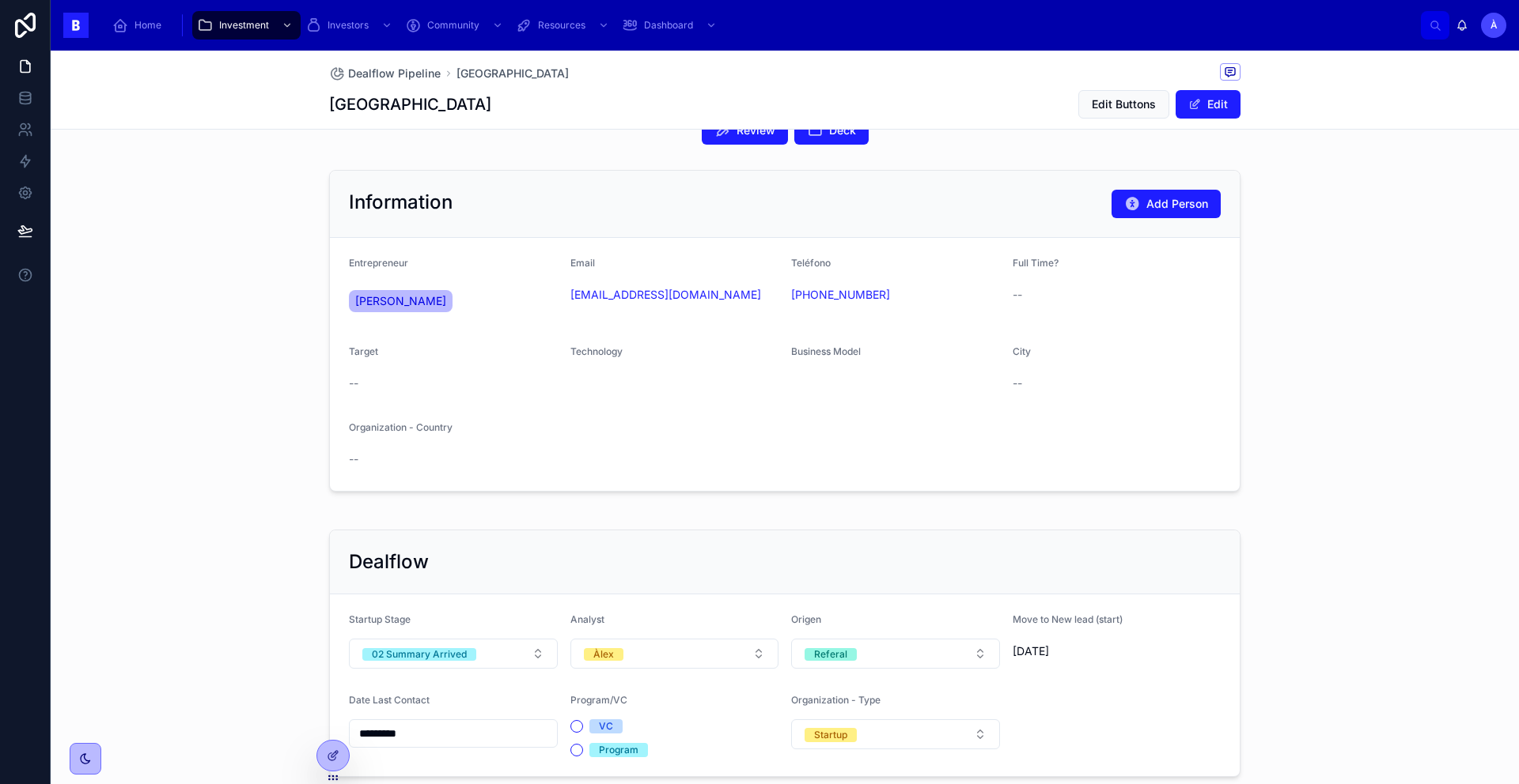
scroll to position [0, 0]
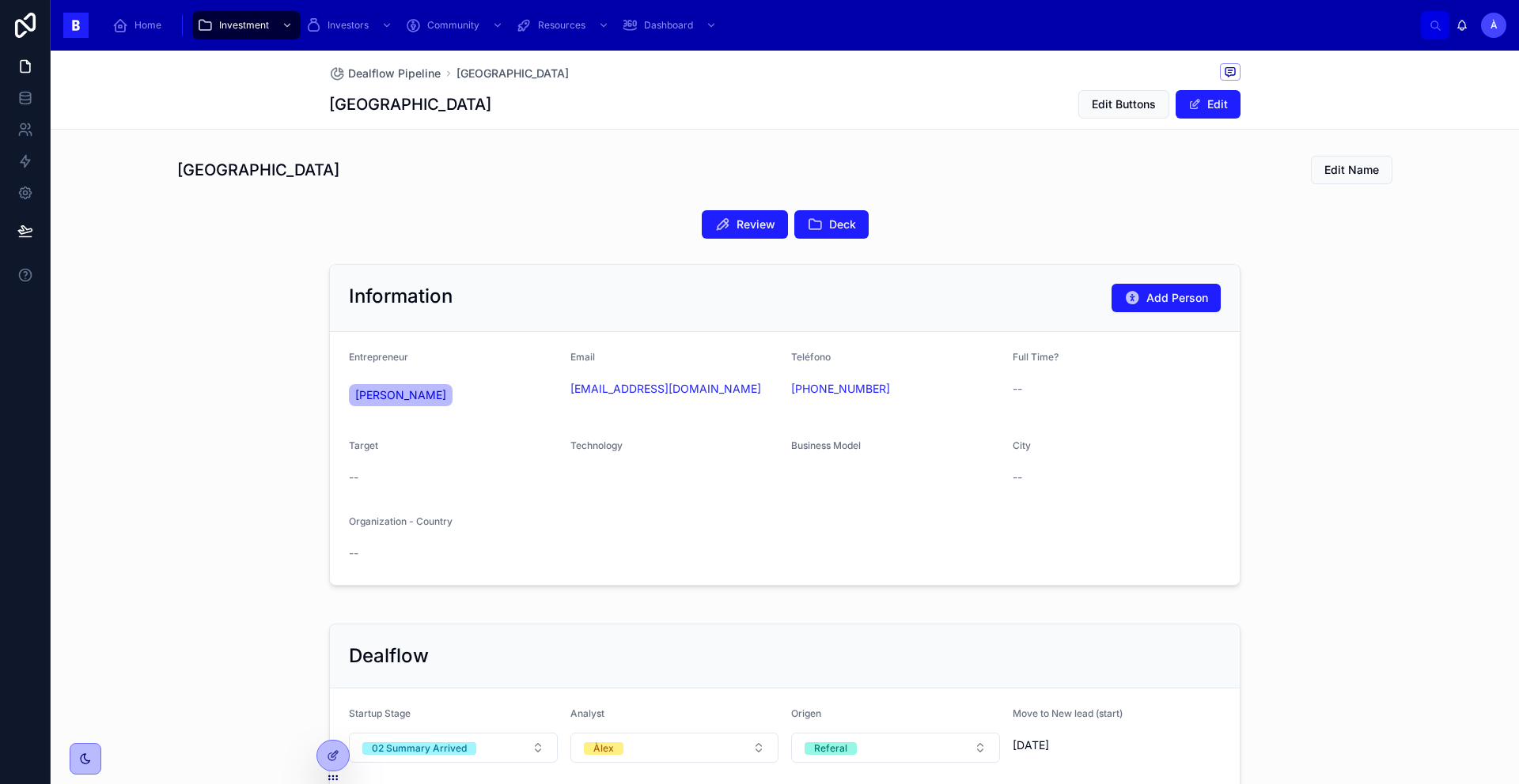
click at [807, 217] on icon at bounding box center [815, 224] width 16 height 16
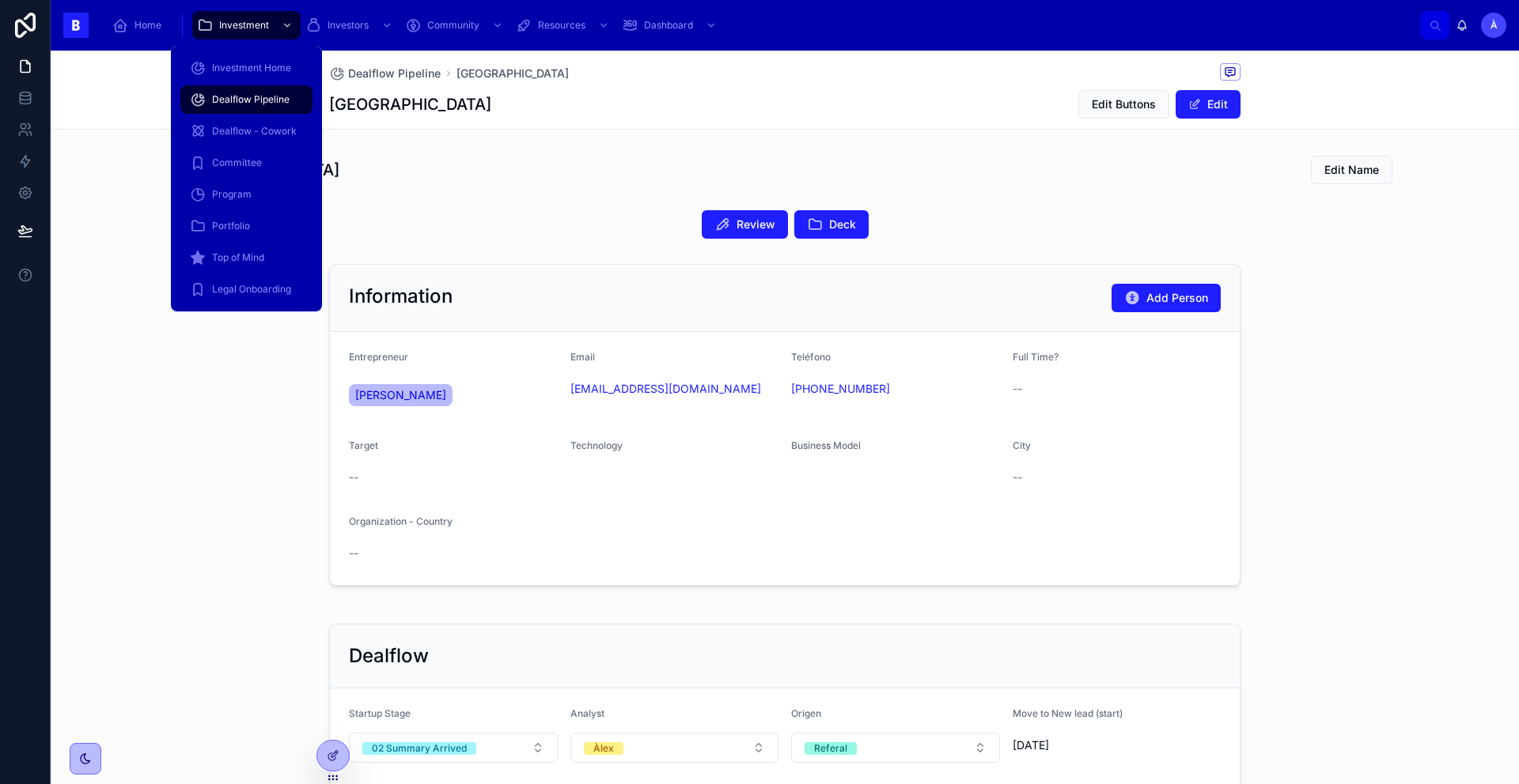
click at [271, 99] on span "Dealflow Pipeline" at bounding box center [251, 99] width 78 height 13
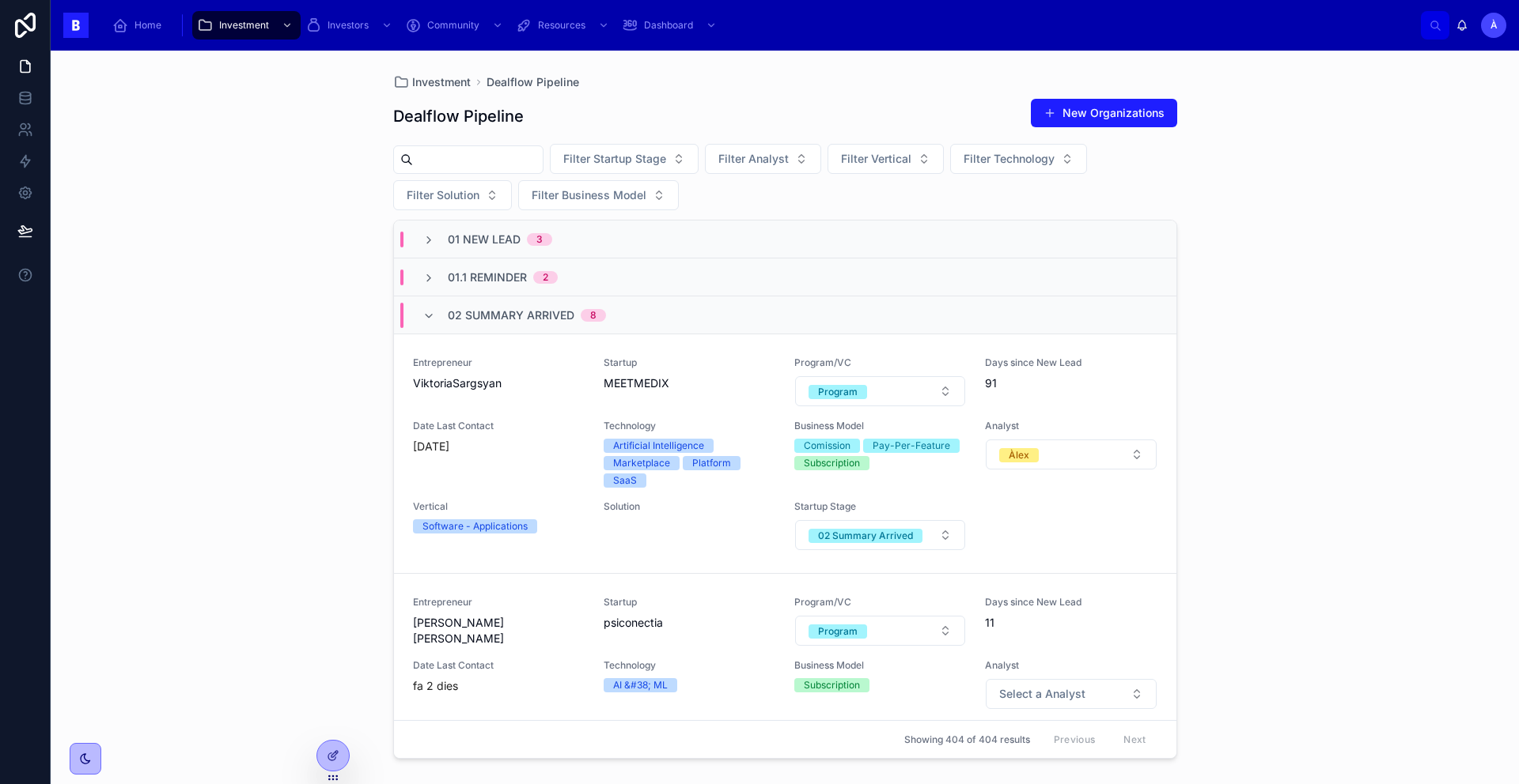
click at [486, 311] on span "02 Summary Arrived" at bounding box center [511, 315] width 127 height 16
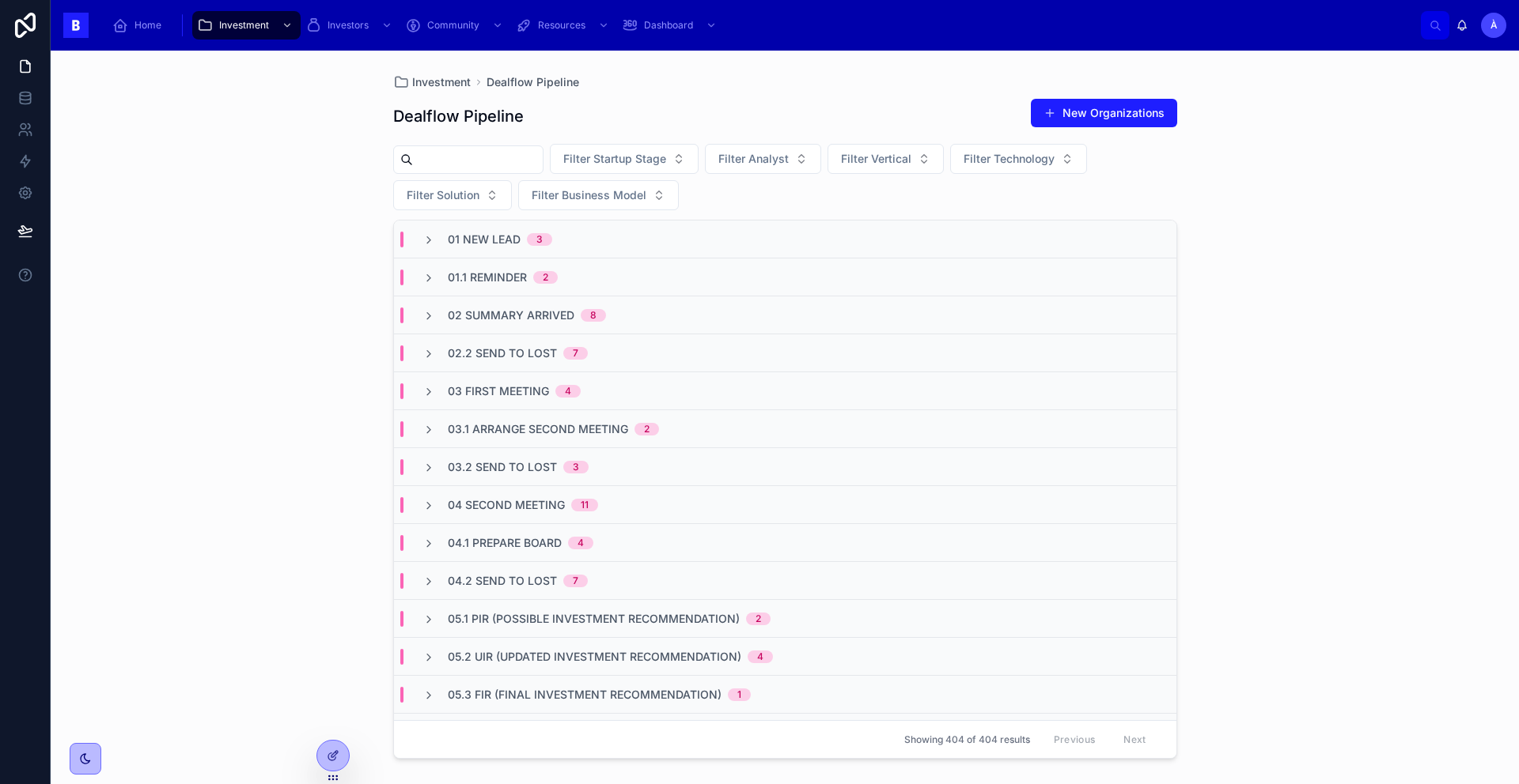
click at [573, 314] on div "02 Summary Arrived 8" at bounding box center [526, 315] width 158 height 16
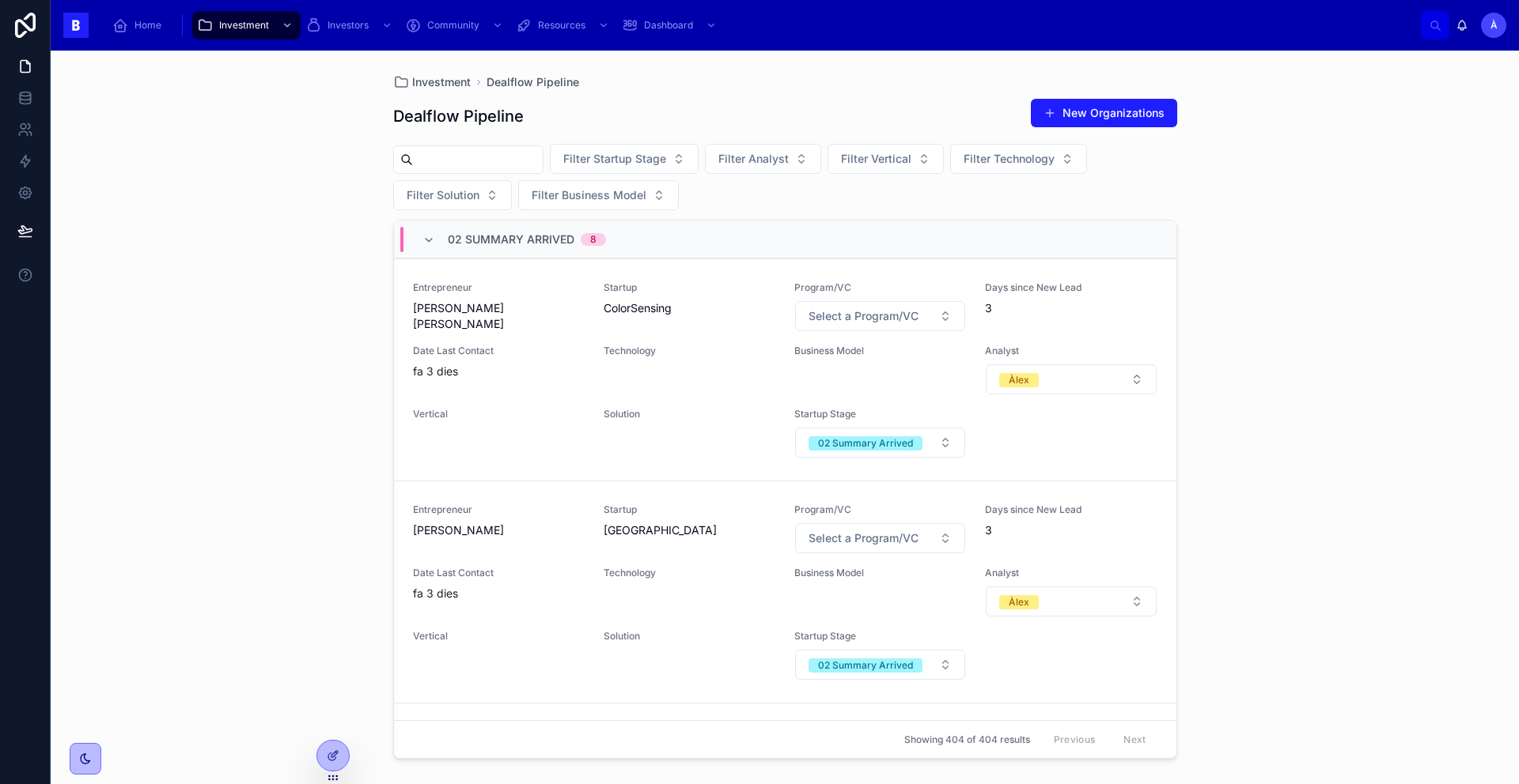
scroll to position [1275, 0]
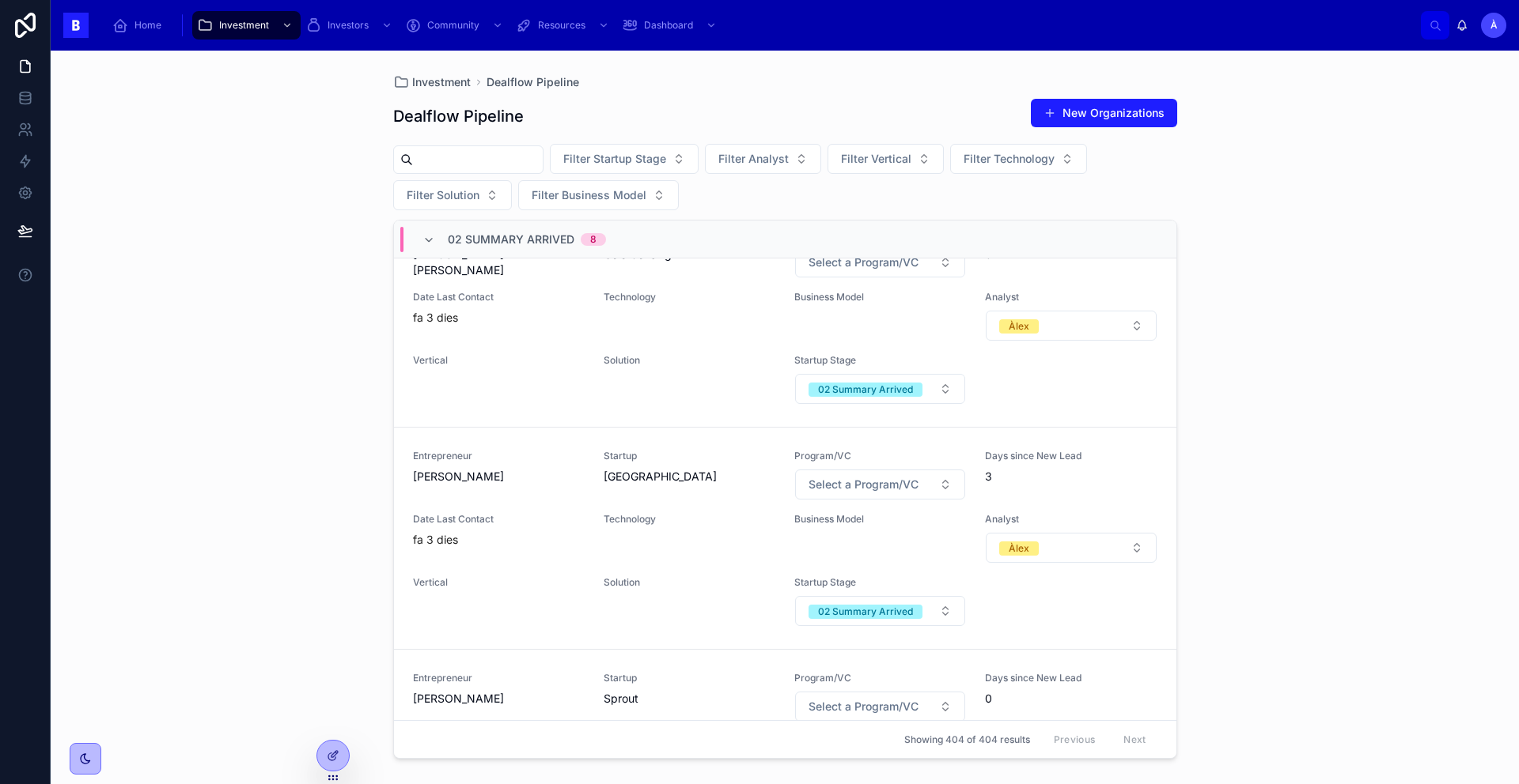
click at [565, 483] on span "[PERSON_NAME]" at bounding box center [498, 476] width 172 height 16
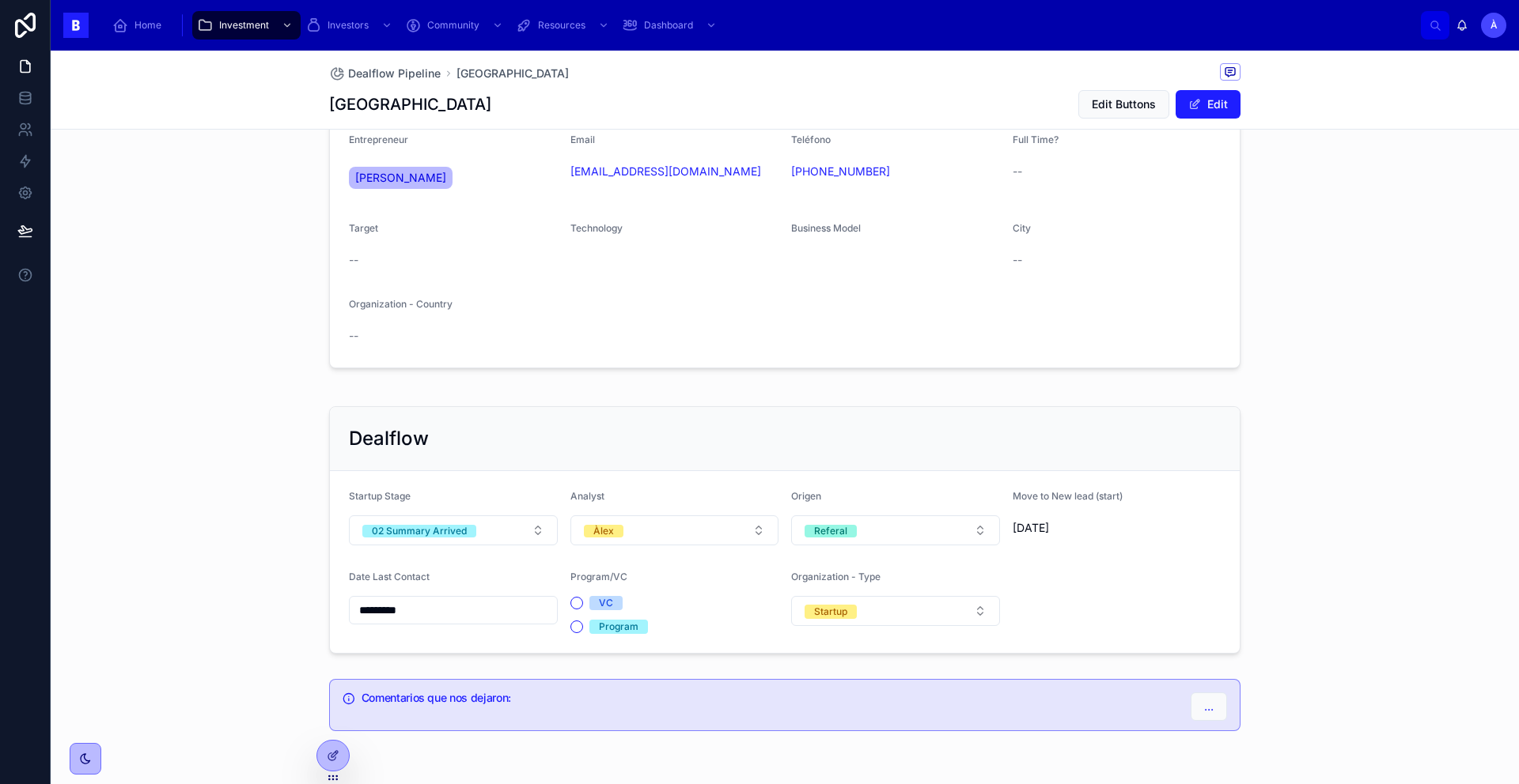
scroll to position [272, 0]
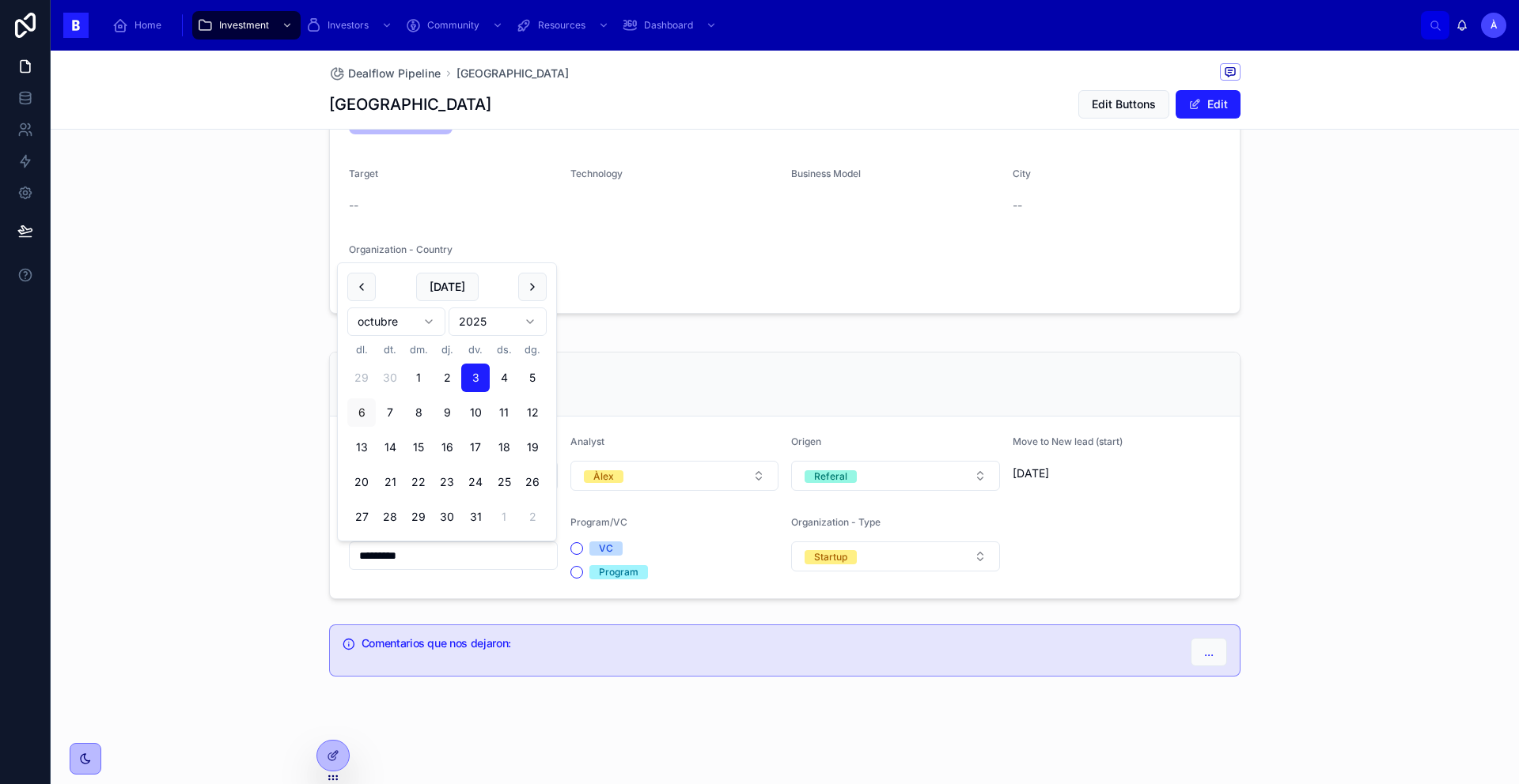
click at [448, 551] on input "*********" at bounding box center [453, 556] width 207 height 22
click at [460, 283] on button "[DATE]" at bounding box center [448, 288] width 63 height 29
type input "*********"
click at [288, 415] on div "Dealflow Startup Stage 02 Summary Arrived Analyst Àlex Origen Referal Move to N…" at bounding box center [784, 476] width 1468 height 260
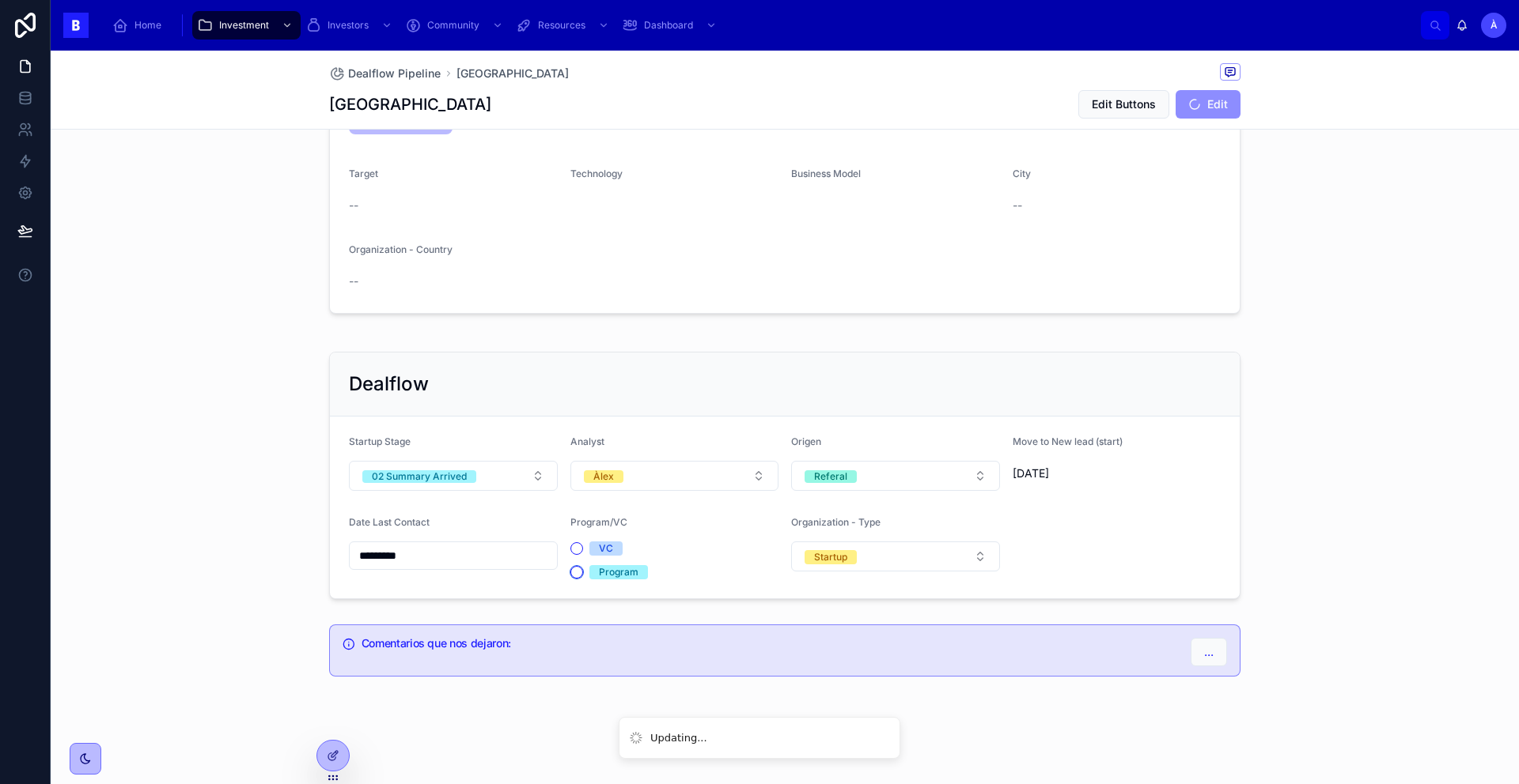
click at [570, 566] on button "Program" at bounding box center [576, 572] width 13 height 13
click at [523, 474] on button "02 Summary Arrived" at bounding box center [453, 476] width 209 height 30
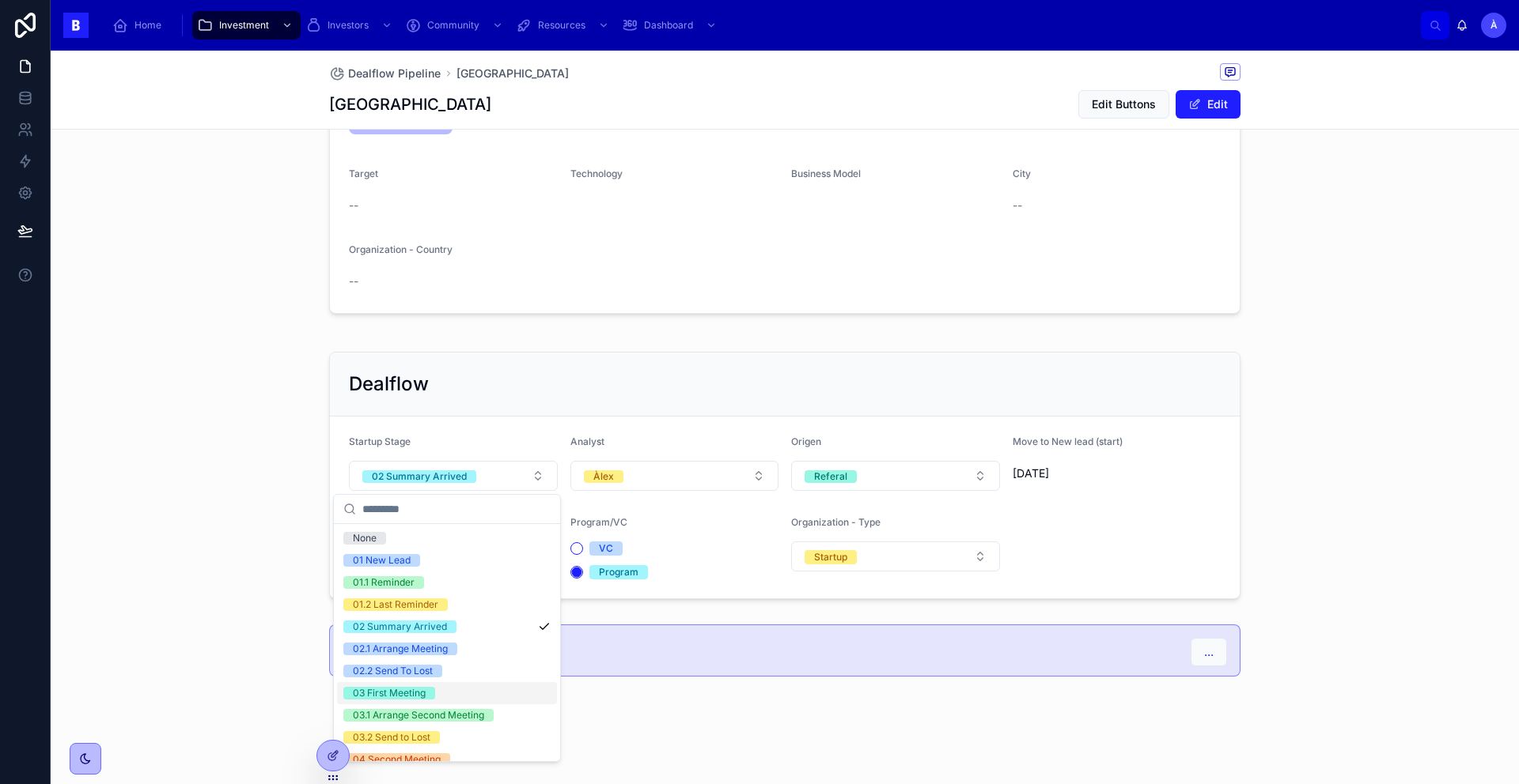
click at [414, 690] on div "03 First Meeting" at bounding box center [389, 693] width 73 height 13
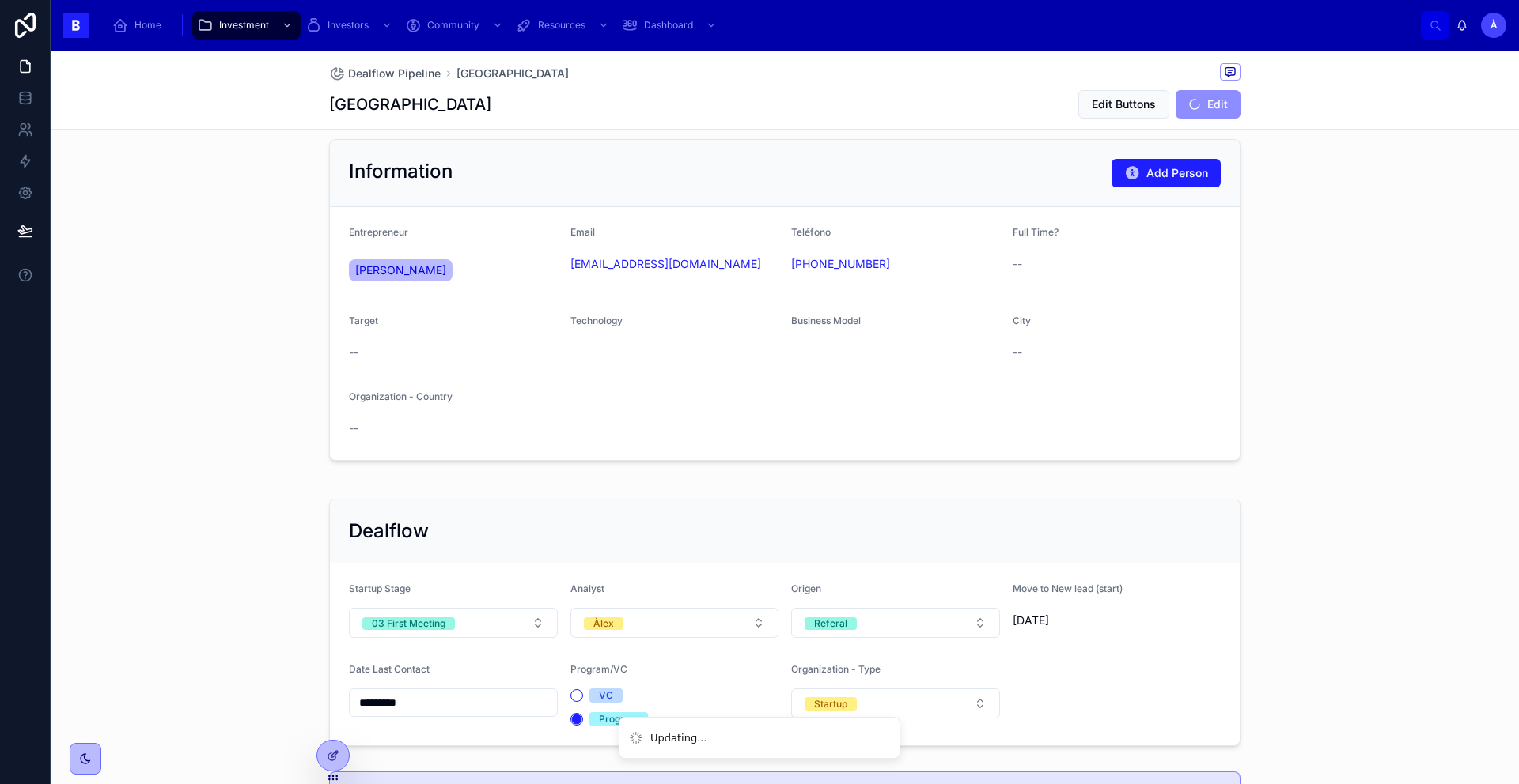
scroll to position [0, 0]
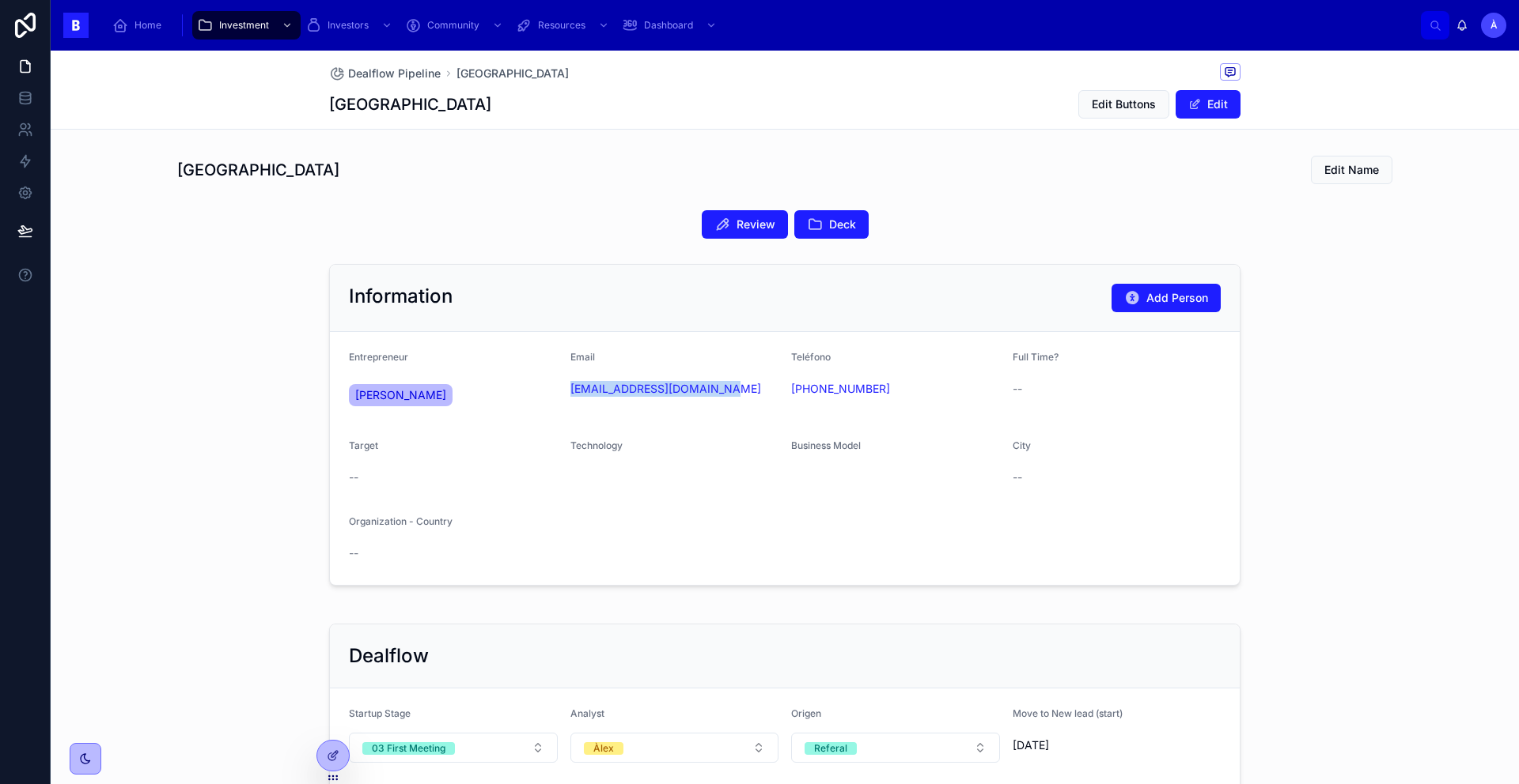
drag, startPoint x: 673, startPoint y: 418, endPoint x: 560, endPoint y: 389, distance: 116.7
click at [560, 389] on form "Entrepreneur [PERSON_NAME] Email [EMAIL_ADDRESS][DOMAIN_NAME] Teléfono [PHONE_N…" at bounding box center [784, 458] width 910 height 253
copy link "[EMAIL_ADDRESS][DOMAIN_NAME]"
click at [734, 215] on button "Review" at bounding box center [745, 225] width 86 height 29
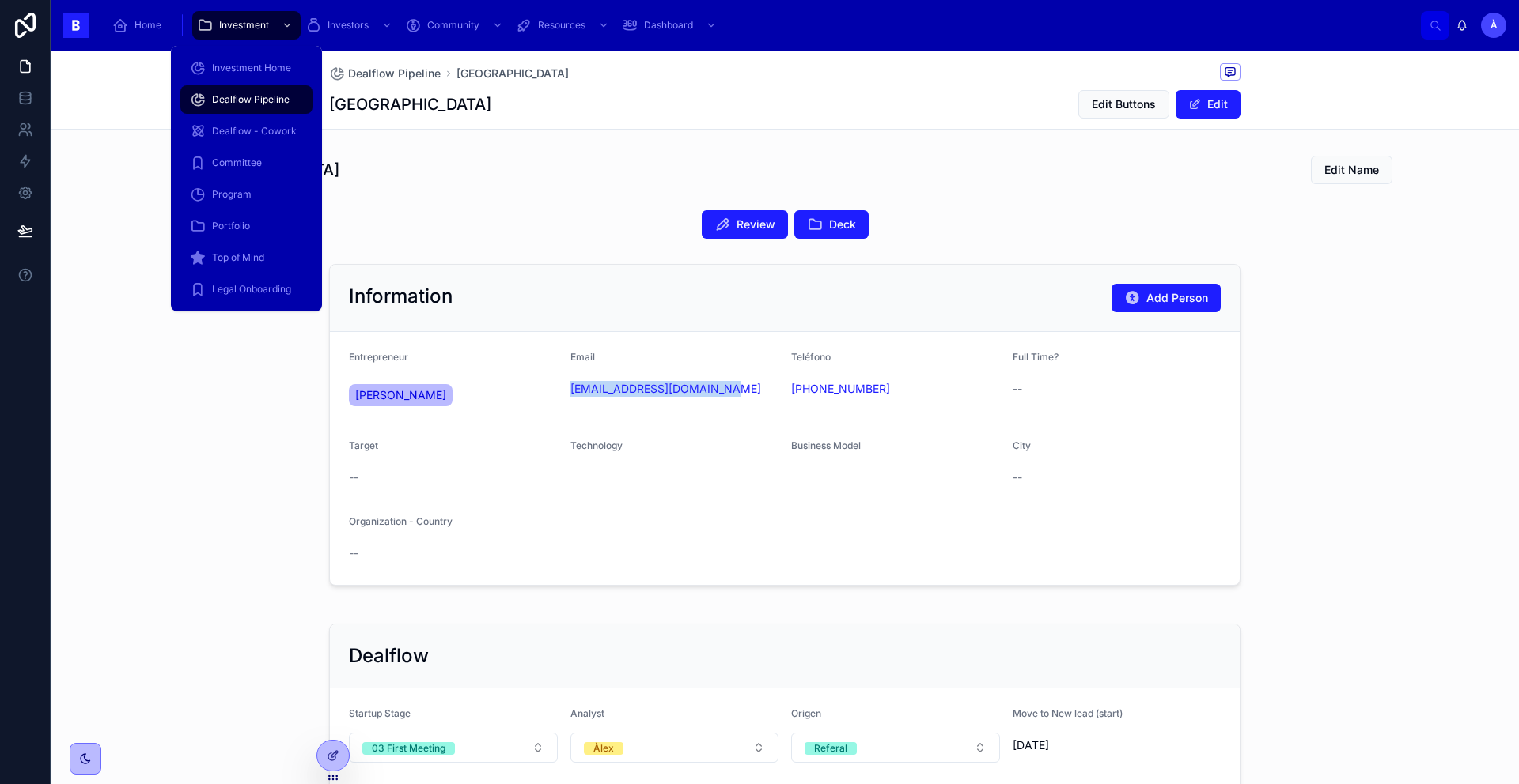
click at [234, 94] on span "Dealflow Pipeline" at bounding box center [251, 99] width 78 height 13
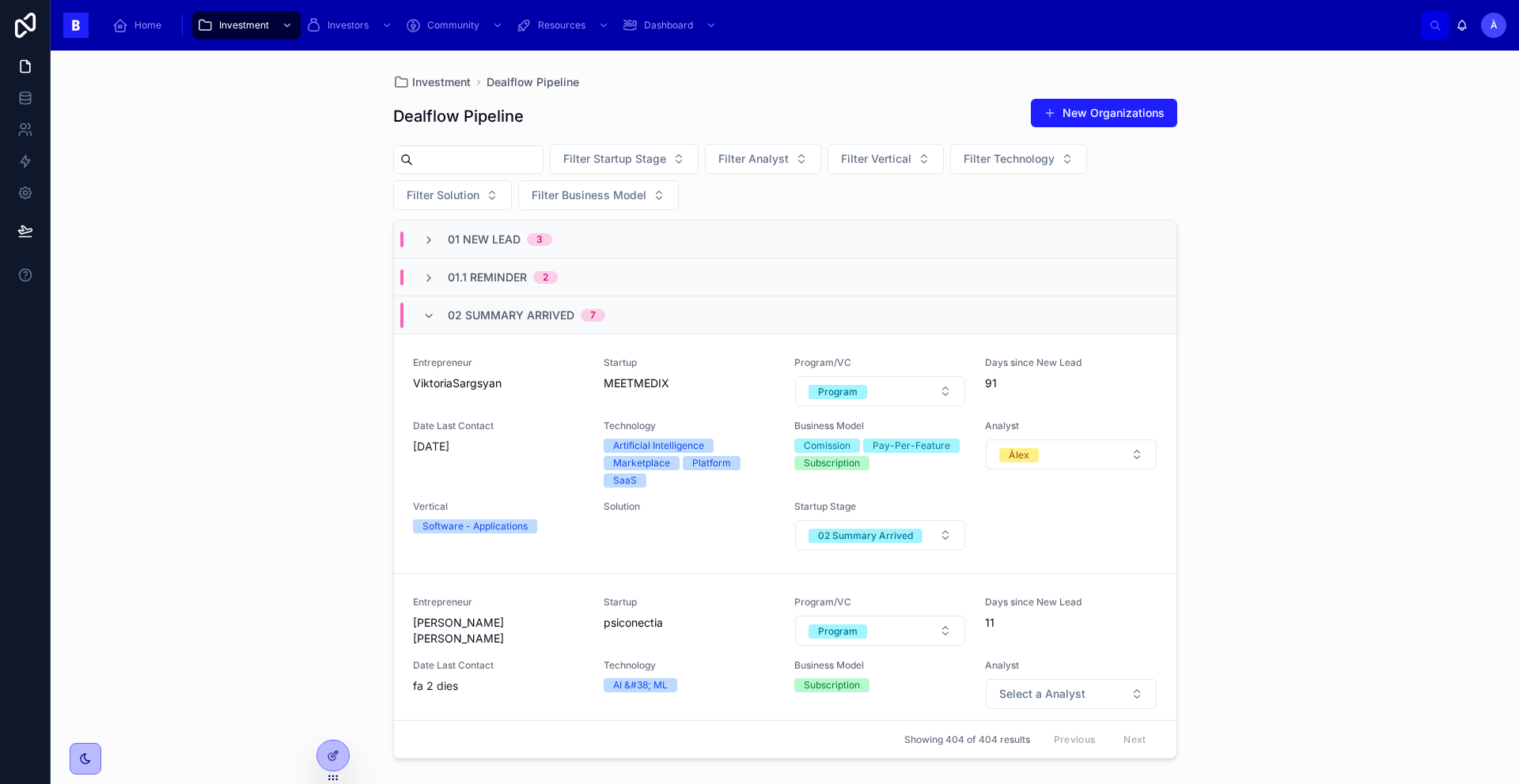
click at [481, 322] on div "02 Summary Arrived 7" at bounding box center [526, 315] width 157 height 25
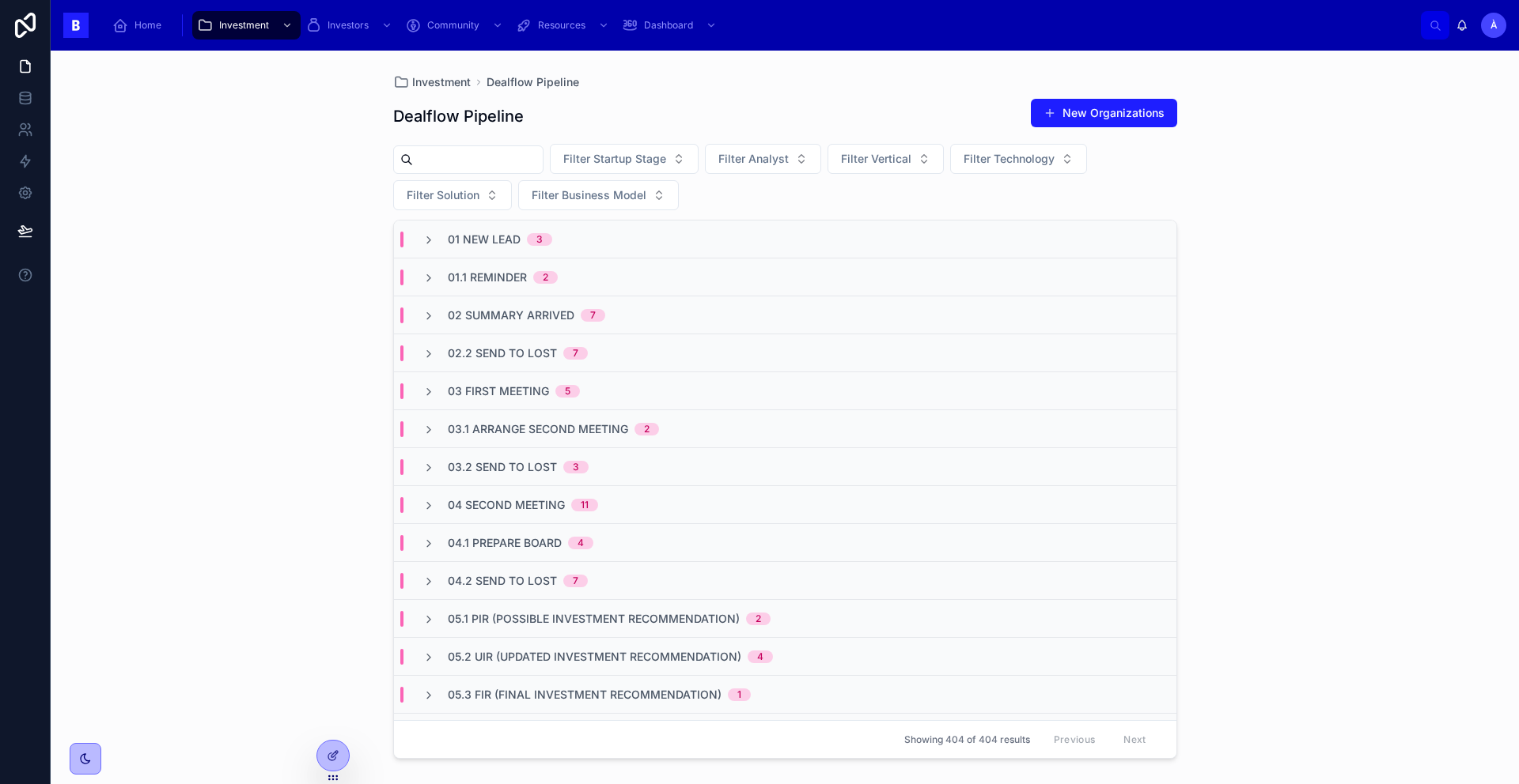
click at [542, 346] on span "02.2 Send To Lost" at bounding box center [502, 354] width 109 height 16
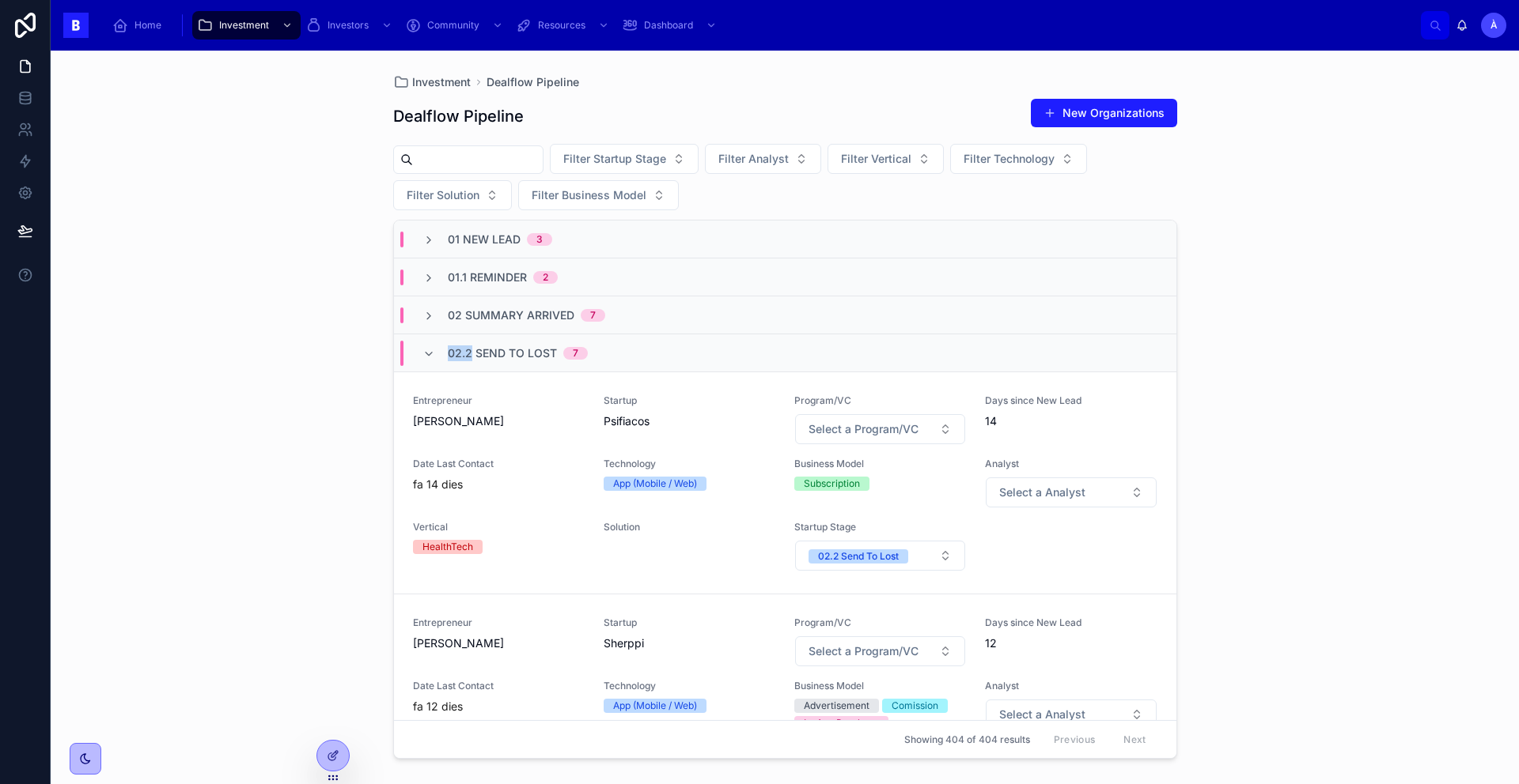
click at [542, 346] on span "02.2 Send To Lost" at bounding box center [502, 354] width 109 height 16
